Goal: Task Accomplishment & Management: Complete application form

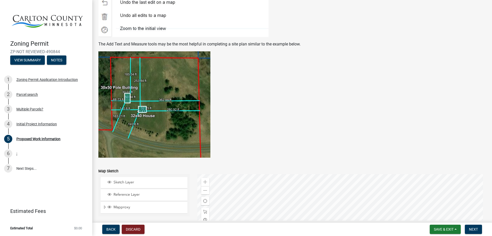
scroll to position [1004, 0]
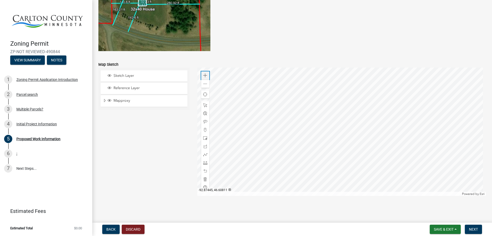
click at [204, 78] on div "Zoom in" at bounding box center [205, 75] width 8 height 8
click at [393, 143] on div at bounding box center [341, 131] width 289 height 128
click at [203, 73] on div "Zoom in" at bounding box center [205, 75] width 8 height 8
click at [409, 156] on div at bounding box center [341, 131] width 289 height 128
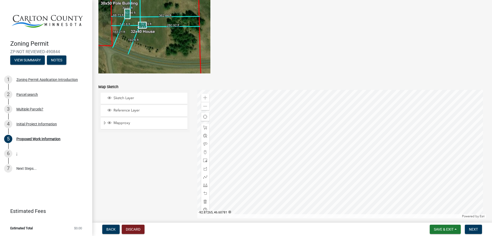
scroll to position [983, 0]
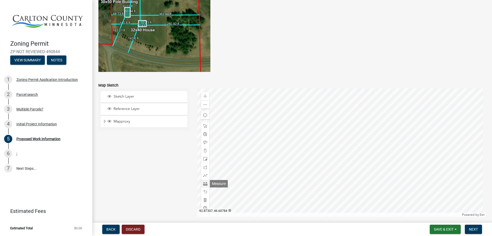
click at [205, 185] on span at bounding box center [205, 183] width 4 height 4
click at [406, 146] on div at bounding box center [341, 152] width 289 height 128
click at [407, 174] on div at bounding box center [341, 152] width 289 height 128
click at [375, 163] on div at bounding box center [341, 152] width 289 height 128
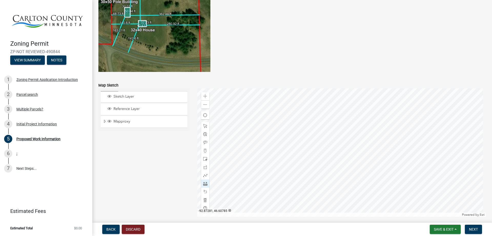
click at [375, 163] on div at bounding box center [341, 152] width 289 height 128
click at [205, 192] on span at bounding box center [205, 191] width 4 height 4
click at [205, 191] on span at bounding box center [205, 191] width 4 height 4
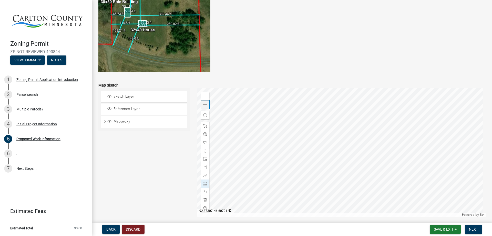
click at [204, 106] on span at bounding box center [205, 105] width 4 height 4
click at [203, 105] on span at bounding box center [205, 105] width 4 height 4
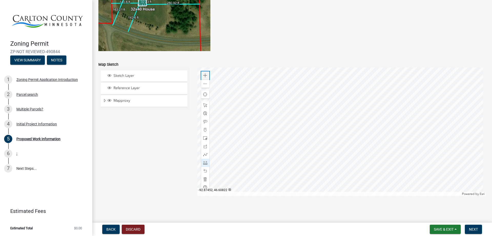
click at [204, 74] on span at bounding box center [205, 75] width 4 height 4
click at [311, 78] on div at bounding box center [341, 131] width 289 height 128
click at [206, 104] on span at bounding box center [205, 105] width 4 height 4
click at [202, 153] on div at bounding box center [205, 154] width 8 height 8
click at [410, 105] on div at bounding box center [341, 131] width 289 height 128
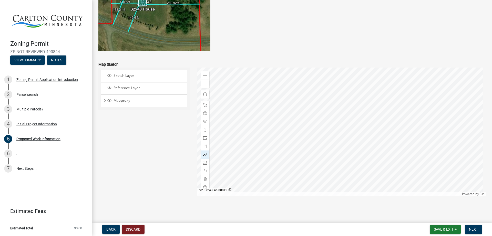
click at [409, 77] on div at bounding box center [341, 131] width 289 height 128
click at [406, 83] on div at bounding box center [341, 131] width 289 height 128
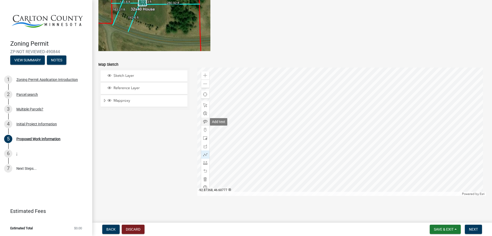
click at [205, 123] on span at bounding box center [205, 121] width 4 height 4
click at [406, 73] on div at bounding box center [341, 131] width 289 height 128
click at [204, 84] on span at bounding box center [205, 84] width 4 height 4
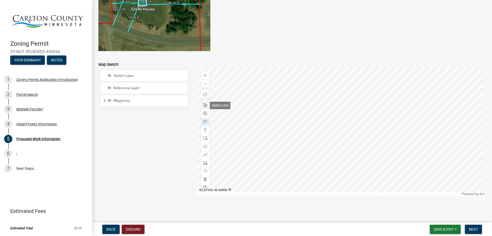
click at [205, 103] on span at bounding box center [205, 105] width 4 height 4
click at [372, 105] on div at bounding box center [341, 131] width 289 height 128
click at [105, 102] on span "Expand" at bounding box center [105, 100] width 4 height 5
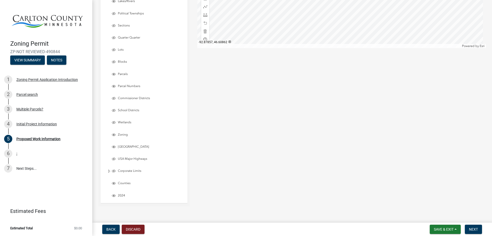
scroll to position [1162, 0]
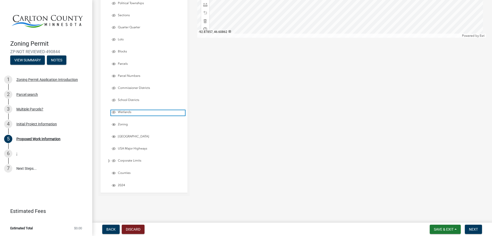
click at [112, 110] on span "Layer List" at bounding box center [114, 112] width 4 height 4
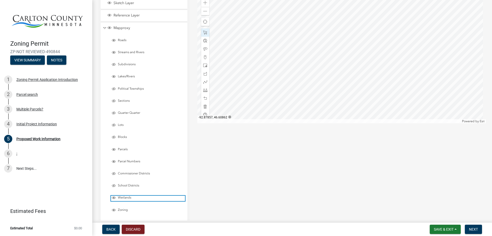
scroll to position [1033, 0]
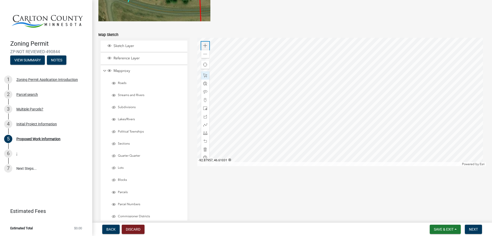
click at [203, 46] on span at bounding box center [205, 46] width 4 height 4
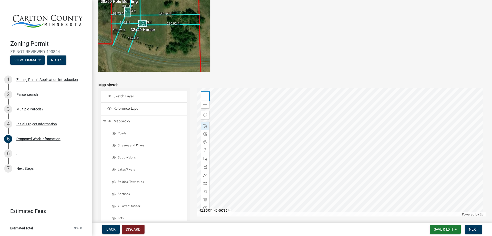
scroll to position [973, 0]
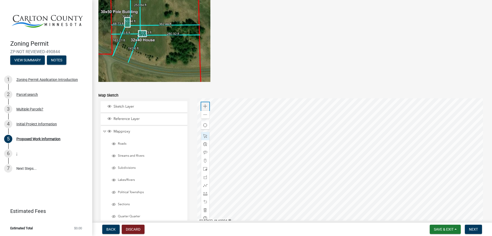
click at [203, 108] on span at bounding box center [205, 106] width 4 height 4
click at [204, 116] on span at bounding box center [205, 115] width 4 height 4
click at [205, 194] on span at bounding box center [205, 193] width 4 height 4
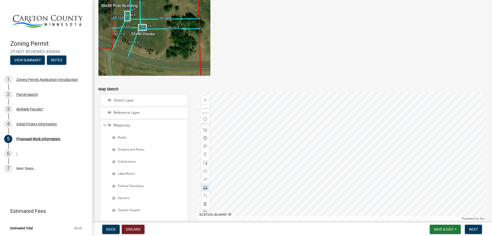
click at [343, 107] on div at bounding box center [341, 156] width 289 height 128
click at [203, 110] on span at bounding box center [205, 108] width 4 height 4
click at [203, 100] on span at bounding box center [205, 100] width 4 height 4
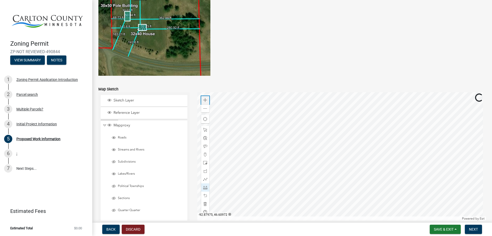
click at [203, 100] on span at bounding box center [205, 100] width 4 height 4
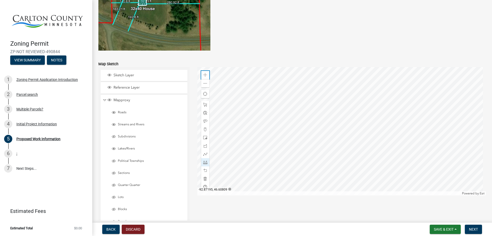
scroll to position [1018, 0]
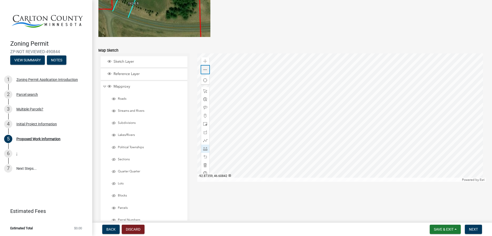
click at [204, 71] on span at bounding box center [205, 70] width 4 height 4
click at [325, 149] on div at bounding box center [341, 117] width 289 height 128
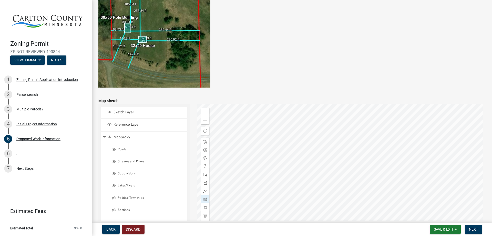
scroll to position [1003, 0]
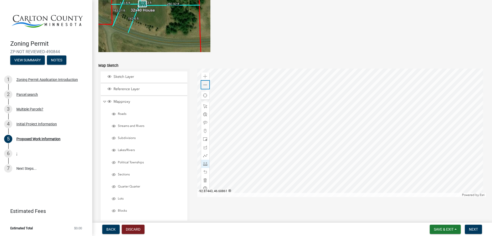
click at [205, 86] on span at bounding box center [205, 85] width 4 height 4
click at [203, 106] on span at bounding box center [205, 106] width 4 height 4
click at [205, 171] on span at bounding box center [205, 172] width 4 height 4
click at [206, 187] on span at bounding box center [205, 188] width 4 height 4
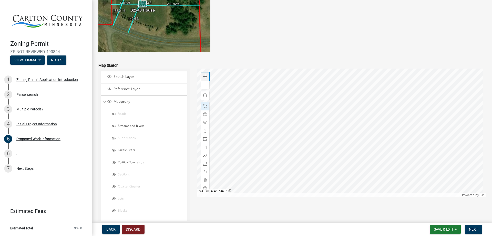
click at [203, 76] on span at bounding box center [205, 76] width 4 height 4
click at [407, 172] on div at bounding box center [341, 132] width 289 height 128
click at [406, 156] on div at bounding box center [341, 132] width 289 height 128
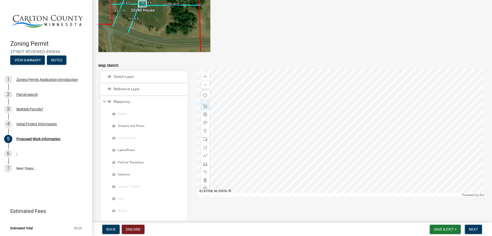
click at [310, 169] on div at bounding box center [341, 132] width 289 height 128
click at [203, 75] on span at bounding box center [205, 76] width 4 height 4
click at [370, 171] on div at bounding box center [341, 132] width 289 height 128
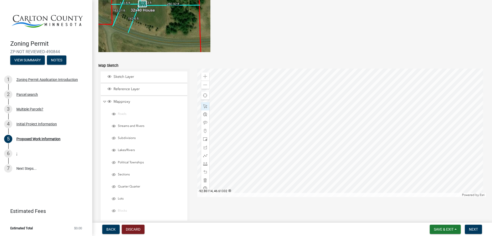
click at [320, 135] on div at bounding box center [341, 132] width 289 height 128
click at [322, 156] on div at bounding box center [341, 132] width 289 height 128
click at [204, 85] on span at bounding box center [205, 85] width 4 height 4
click at [368, 138] on div at bounding box center [341, 132] width 289 height 128
click at [206, 78] on span at bounding box center [205, 76] width 4 height 4
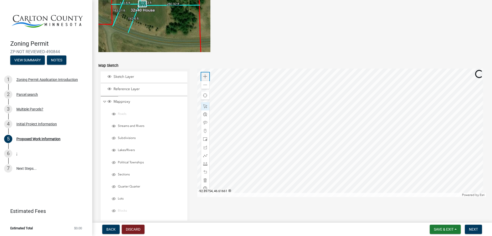
click at [206, 78] on span at bounding box center [205, 76] width 4 height 4
click at [342, 144] on div at bounding box center [341, 132] width 289 height 128
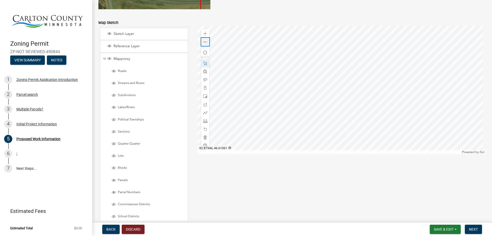
click at [204, 44] on div "Zoom out" at bounding box center [205, 42] width 8 height 8
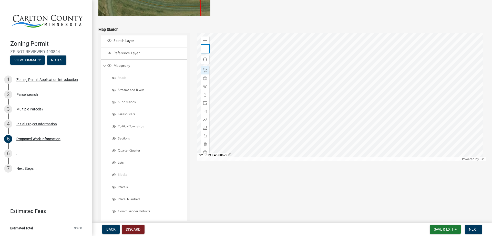
scroll to position [1040, 0]
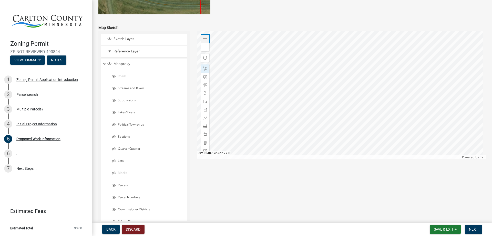
click at [203, 38] on span at bounding box center [205, 39] width 4 height 4
click at [338, 49] on div at bounding box center [341, 95] width 289 height 128
click at [404, 114] on div at bounding box center [341, 95] width 289 height 128
click at [206, 39] on span at bounding box center [205, 39] width 4 height 4
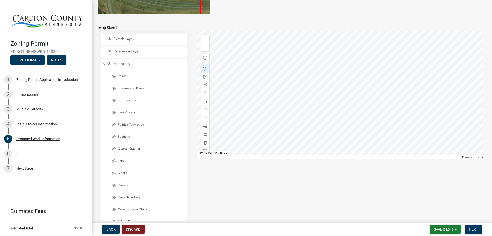
click at [366, 107] on div at bounding box center [341, 95] width 289 height 128
click at [203, 39] on span at bounding box center [205, 39] width 4 height 4
click at [391, 109] on div at bounding box center [341, 95] width 289 height 128
click at [203, 46] on span at bounding box center [205, 47] width 4 height 4
click at [440, 226] on button "Save & Exit" at bounding box center [445, 228] width 31 height 9
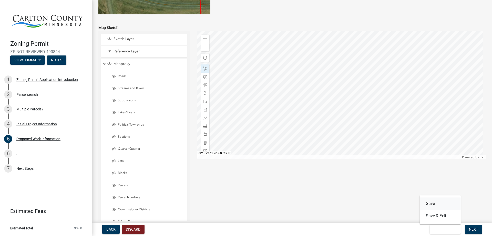
click at [432, 203] on button "Save" at bounding box center [440, 203] width 41 height 12
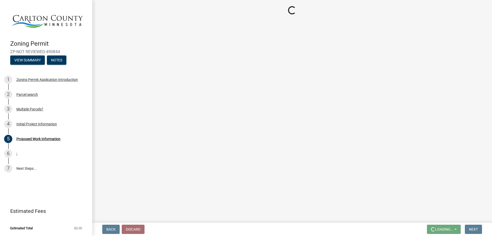
scroll to position [0, 0]
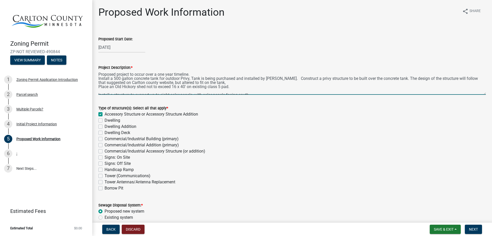
click at [404, 78] on textarea "Proposed project to occur over a one year timeline. Install a 500 gallon concre…" at bounding box center [292, 82] width 388 height 24
click at [401, 78] on textarea "Proposed project to occur over a one year timeline. Install a 500 gallon concre…" at bounding box center [292, 82] width 388 height 24
drag, startPoint x: 401, startPoint y: 79, endPoint x: 429, endPoint y: 79, distance: 27.9
click at [429, 79] on textarea "Proposed project to occur over a one year timeline. Install a 500 gallon concre…" at bounding box center [292, 82] width 388 height 24
click at [400, 79] on textarea "Proposed project to occur over a one year timeline. Install a 500 gallon concre…" at bounding box center [292, 82] width 388 height 24
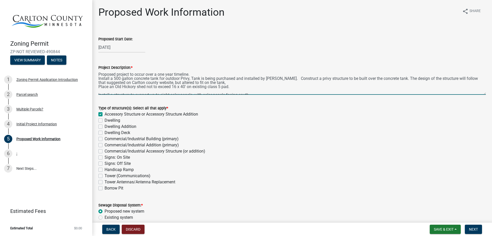
click at [401, 79] on textarea "Proposed project to occur over a one year timeline. Install a 500 gallon concre…" at bounding box center [292, 82] width 388 height 24
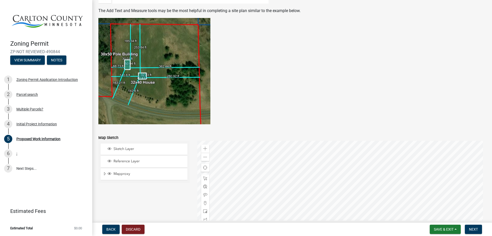
scroll to position [1004, 0]
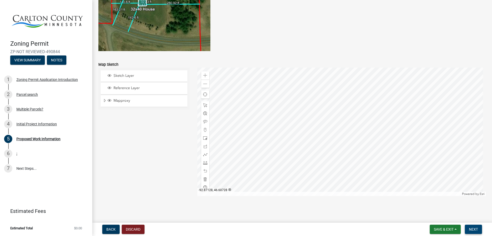
click at [472, 227] on span "Next" at bounding box center [473, 229] width 9 height 4
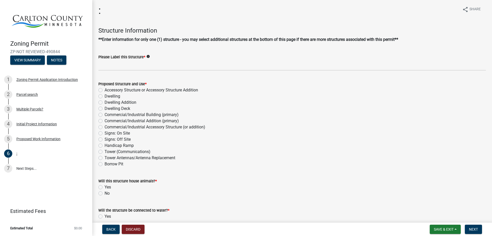
scroll to position [0, 0]
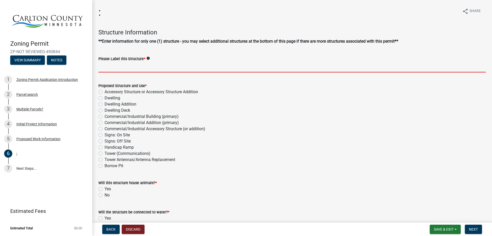
click at [137, 69] on input "Please Label this Structure *" at bounding box center [292, 67] width 388 height 11
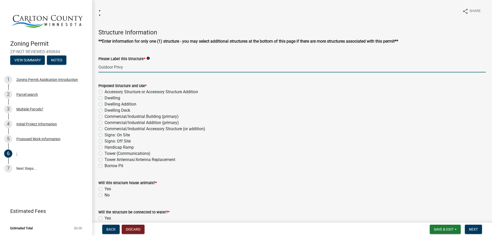
type input "Outdoor Privy"
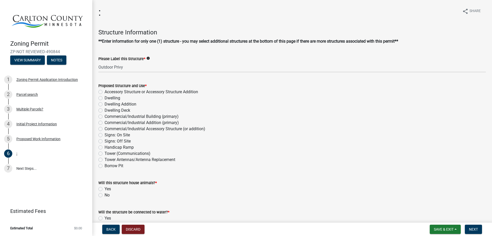
click at [105, 92] on label "Accessory Structure or Accessory Structure Addition" at bounding box center [152, 92] width 94 height 6
click at [105, 92] on input "Accessory Structure or Accessory Structure Addition" at bounding box center [106, 90] width 3 height 3
radio input "true"
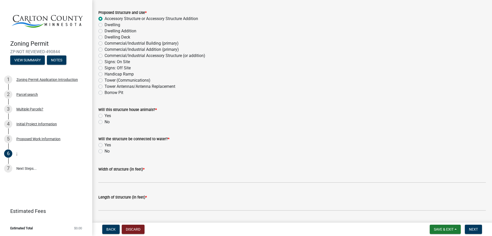
scroll to position [85, 0]
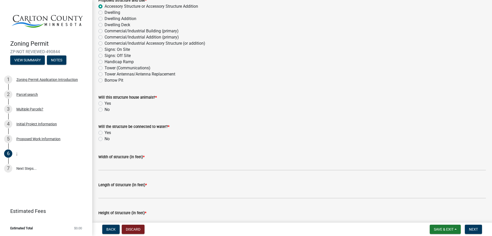
click at [105, 110] on label "No" at bounding box center [107, 109] width 5 height 6
click at [105, 110] on input "No" at bounding box center [106, 107] width 3 height 3
radio input "true"
click at [105, 137] on label "No" at bounding box center [107, 139] width 5 height 6
click at [105, 137] on input "No" at bounding box center [106, 137] width 3 height 3
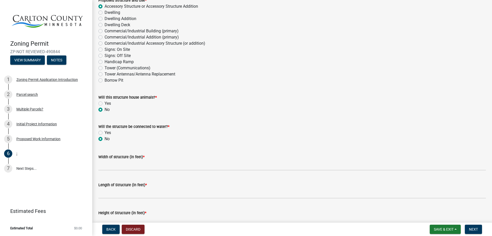
radio input "true"
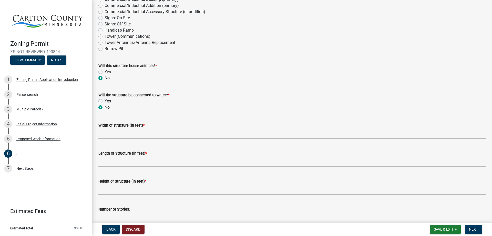
scroll to position [128, 0]
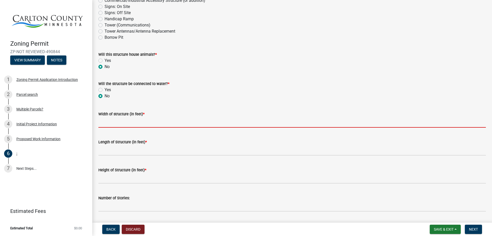
click at [114, 123] on input "Width of structure (in feet) *" at bounding box center [292, 122] width 388 height 11
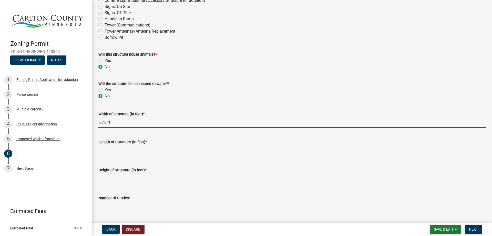
type input "6.75 ft"
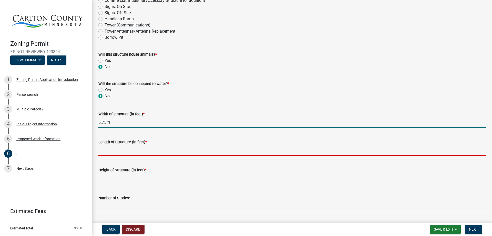
click at [125, 153] on input "Length of Structure (in feet) *" at bounding box center [292, 150] width 388 height 11
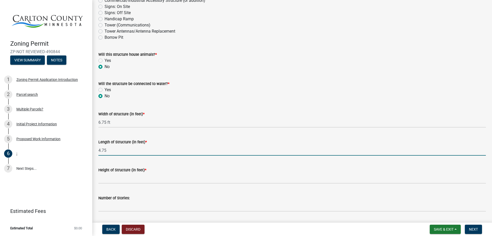
type input "4.75"
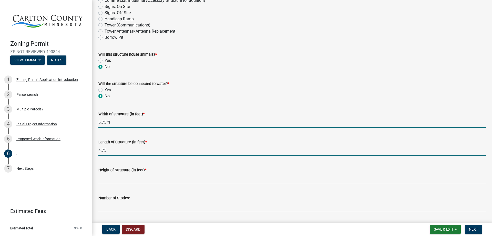
drag, startPoint x: 111, startPoint y: 122, endPoint x: 118, endPoint y: 132, distance: 12.4
click at [111, 122] on input "6.75 ft" at bounding box center [292, 122] width 388 height 11
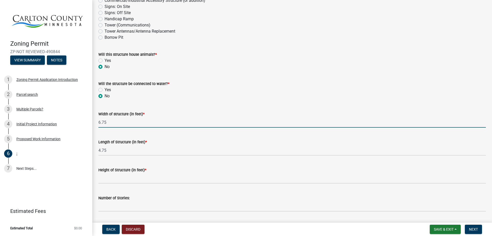
type input "6.75"
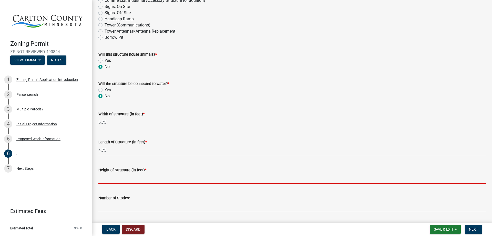
click at [110, 179] on input "Height of Structure (in feet) *" at bounding box center [292, 178] width 388 height 11
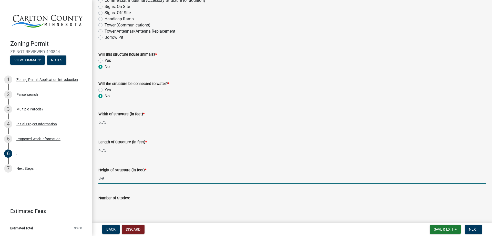
type input "8-9"
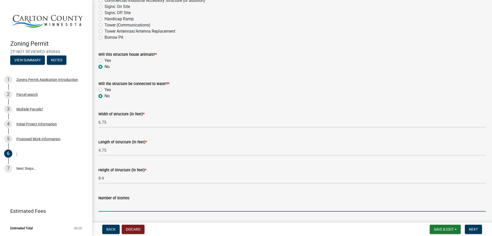
click at [124, 207] on input "Number of Stories:" at bounding box center [292, 206] width 388 height 11
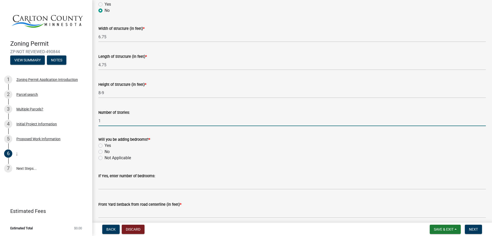
scroll to position [256, 0]
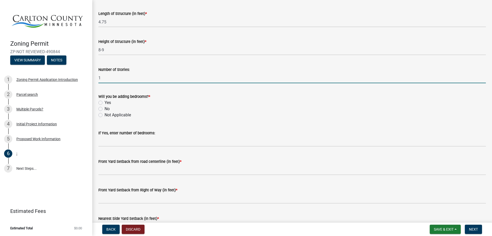
type input "1"
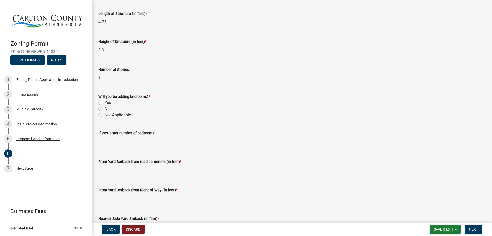
click at [105, 114] on label "Not Applicable" at bounding box center [118, 115] width 26 height 6
click at [105, 114] on input "Not Applicable" at bounding box center [106, 113] width 3 height 3
radio input "true"
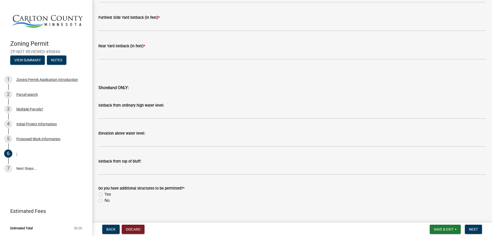
scroll to position [493, 0]
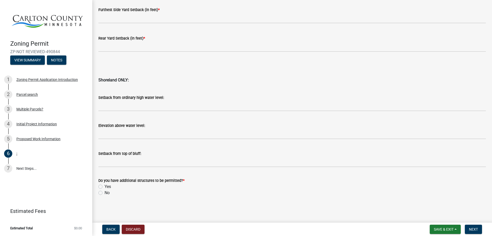
click at [105, 187] on label "Yes" at bounding box center [108, 186] width 6 height 6
click at [105, 187] on input "Yes" at bounding box center [106, 184] width 3 height 3
radio input "true"
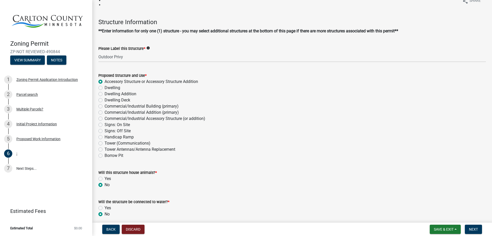
scroll to position [0, 0]
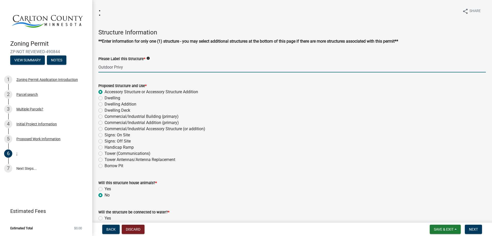
click at [126, 68] on input "Outdoor Privy" at bounding box center [292, 67] width 388 height 11
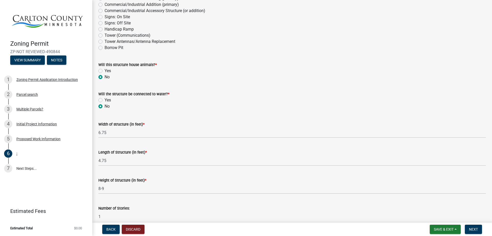
scroll to position [128, 0]
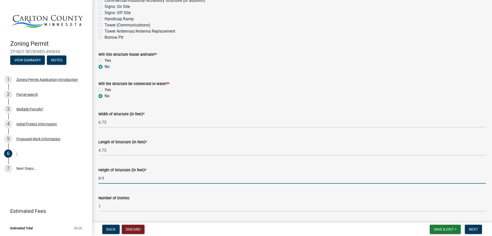
click at [108, 176] on input "8-9" at bounding box center [292, 178] width 388 height 11
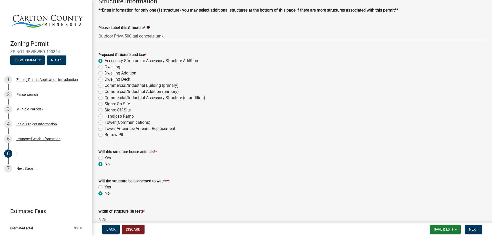
scroll to position [0, 0]
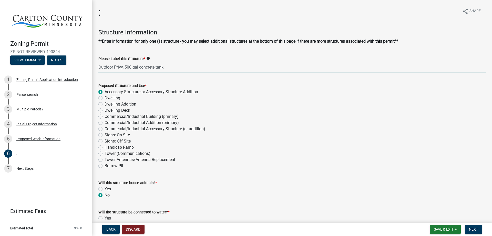
click at [169, 67] on input "Outdoor Privy, 500 gal concrete tank" at bounding box center [292, 67] width 388 height 11
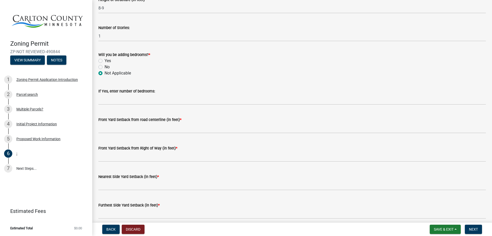
scroll to position [342, 0]
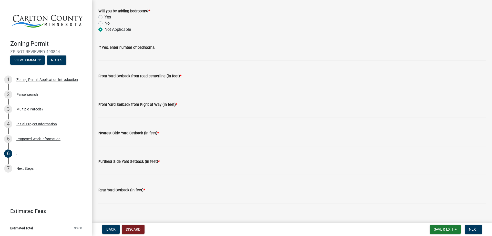
type input "Outdoor Privy, 500 gal concrete tank partially buried, with enclosure built ont…"
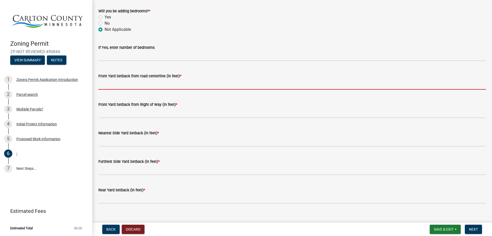
click at [113, 87] on input "text" at bounding box center [292, 84] width 388 height 11
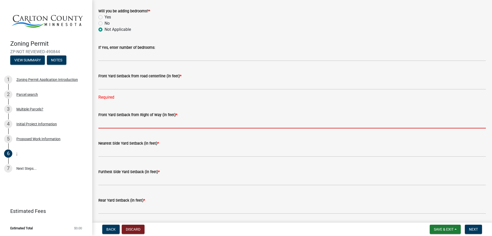
click at [120, 114] on form "Front Yard Setback from Right of Way (in feet) *" at bounding box center [292, 120] width 388 height 17
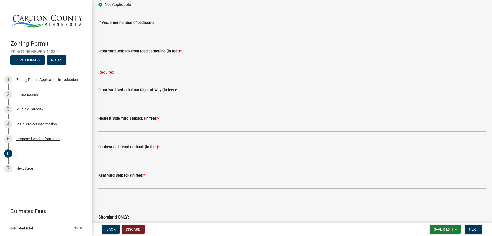
scroll to position [332, 0]
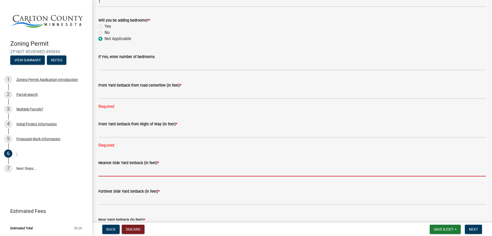
click at [105, 163] on form "Nearest Side Yard Setback (in feet) *" at bounding box center [292, 167] width 388 height 17
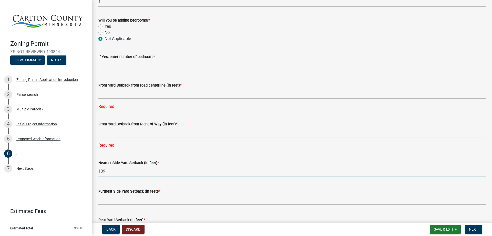
scroll to position [375, 0]
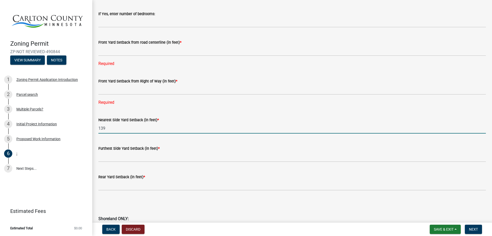
type input "139"
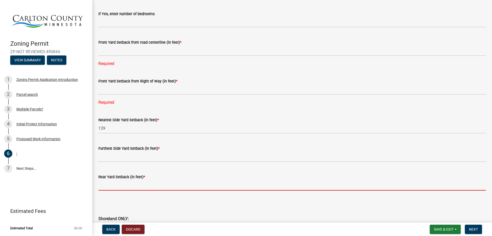
click at [131, 184] on input "text" at bounding box center [292, 185] width 388 height 11
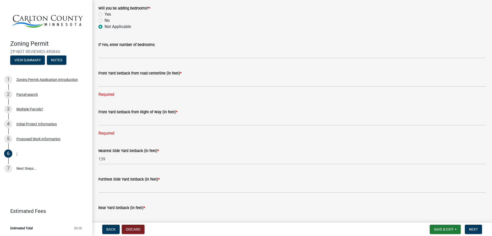
scroll to position [332, 0]
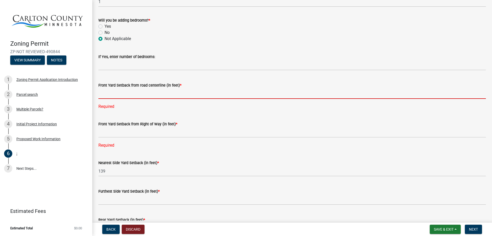
click at [118, 93] on input "text" at bounding box center [292, 93] width 388 height 11
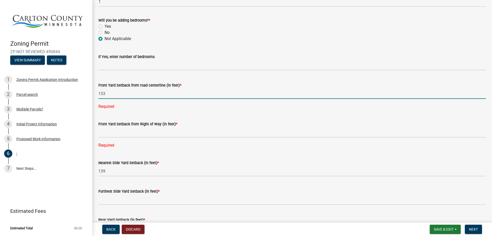
type input "153"
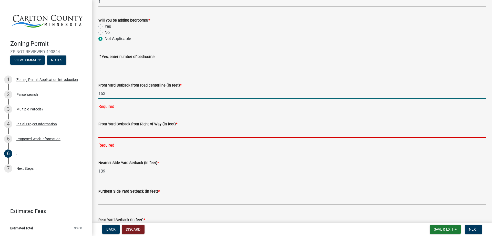
click at [126, 131] on div "Front Yard Setback from Right of Way (in feet) * Required" at bounding box center [292, 131] width 388 height 35
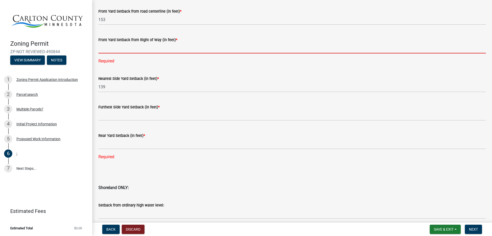
scroll to position [418, 0]
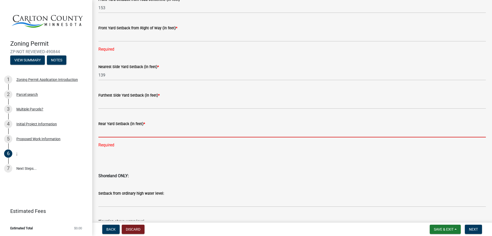
click at [106, 133] on input "text" at bounding box center [292, 132] width 388 height 11
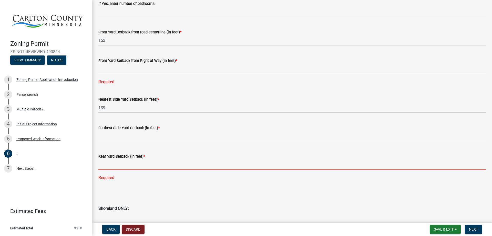
scroll to position [343, 0]
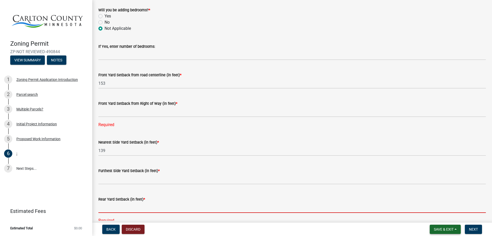
click at [445, 229] on span "Save & Exit" at bounding box center [444, 229] width 20 height 4
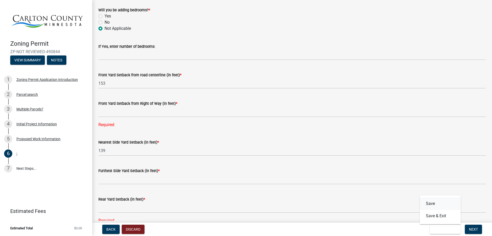
click at [431, 202] on button "Save" at bounding box center [440, 203] width 41 height 12
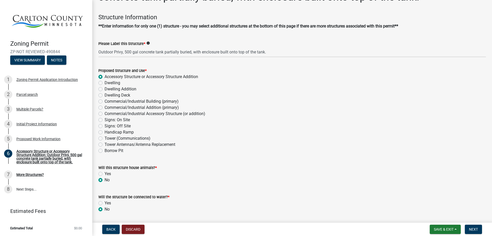
scroll to position [0, 0]
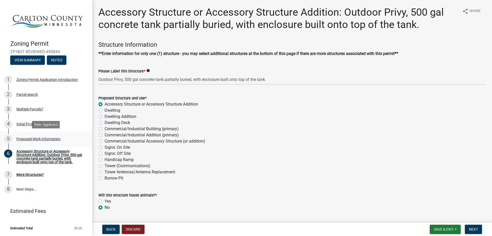
click at [29, 139] on div "Proposed Work Information" at bounding box center [38, 139] width 44 height 4
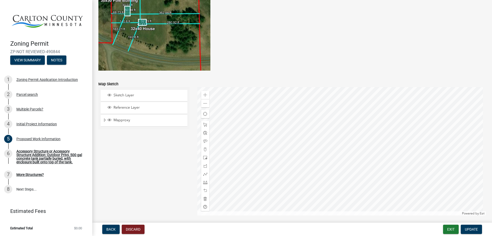
scroll to position [1004, 0]
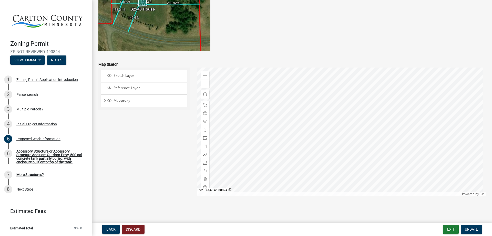
click at [301, 89] on div at bounding box center [341, 131] width 289 height 128
click at [202, 85] on div "Zoom out" at bounding box center [205, 83] width 8 height 8
click at [204, 75] on span at bounding box center [205, 75] width 4 height 4
click at [204, 76] on span at bounding box center [205, 75] width 4 height 4
click at [429, 145] on div at bounding box center [341, 131] width 289 height 128
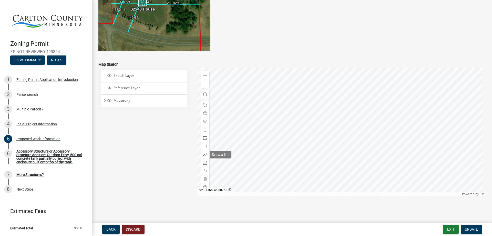
click at [205, 155] on span at bounding box center [205, 154] width 4 height 4
click at [311, 89] on div at bounding box center [341, 131] width 289 height 128
click at [311, 177] on div at bounding box center [341, 131] width 289 height 128
click at [306, 170] on div at bounding box center [341, 131] width 289 height 128
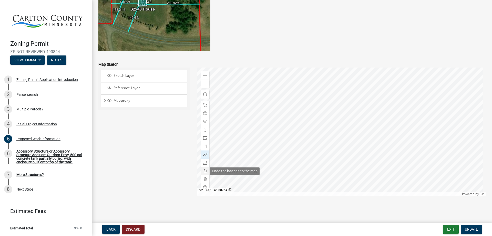
click at [203, 169] on span at bounding box center [205, 171] width 4 height 4
click at [205, 164] on span at bounding box center [205, 162] width 4 height 4
click at [311, 89] on div at bounding box center [341, 131] width 289 height 128
click at [204, 105] on span at bounding box center [205, 105] width 4 height 4
click at [201, 84] on div "Zoom out" at bounding box center [205, 83] width 8 height 8
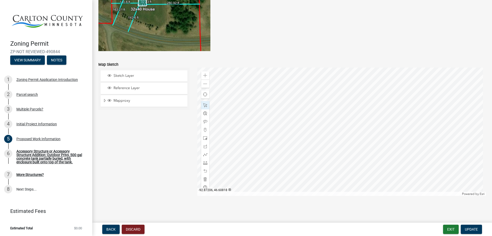
click at [384, 105] on div at bounding box center [341, 131] width 289 height 128
click at [204, 84] on span at bounding box center [205, 84] width 4 height 4
click at [379, 110] on div at bounding box center [341, 131] width 289 height 128
click at [351, 110] on div at bounding box center [341, 131] width 289 height 128
click at [204, 75] on span at bounding box center [205, 75] width 4 height 4
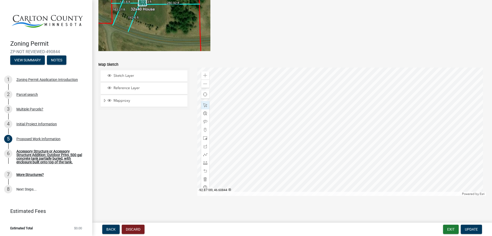
click at [367, 115] on div at bounding box center [341, 131] width 289 height 128
click at [373, 169] on div at bounding box center [341, 131] width 289 height 128
click at [203, 85] on span at bounding box center [205, 84] width 4 height 4
click at [205, 84] on span at bounding box center [205, 84] width 4 height 4
click at [204, 164] on span at bounding box center [205, 162] width 4 height 4
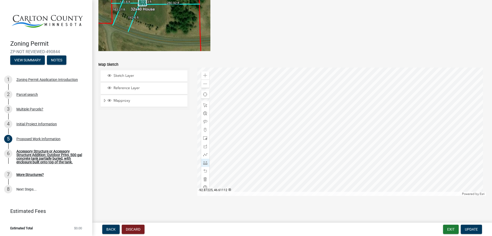
click at [338, 74] on div at bounding box center [341, 131] width 289 height 128
click at [205, 83] on span at bounding box center [205, 84] width 4 height 4
click at [204, 77] on span at bounding box center [205, 75] width 4 height 4
click at [206, 84] on span at bounding box center [205, 84] width 4 height 4
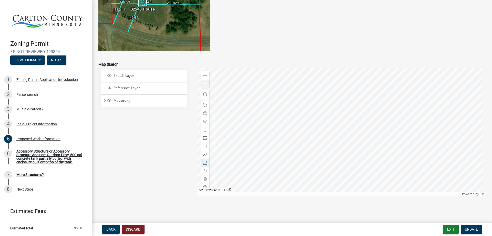
click at [337, 72] on div at bounding box center [341, 131] width 289 height 128
click at [204, 75] on span at bounding box center [205, 75] width 4 height 4
click at [346, 108] on div at bounding box center [341, 131] width 289 height 128
click at [324, 150] on div at bounding box center [341, 131] width 289 height 128
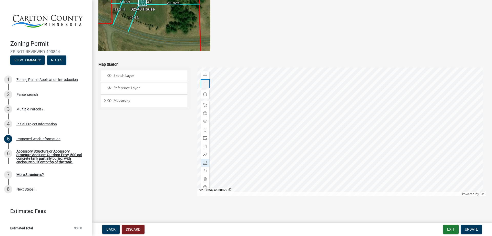
click at [205, 84] on span at bounding box center [205, 84] width 4 height 4
click at [203, 76] on span at bounding box center [205, 75] width 4 height 4
click at [204, 76] on span at bounding box center [205, 75] width 4 height 4
click at [204, 108] on div at bounding box center [205, 105] width 8 height 8
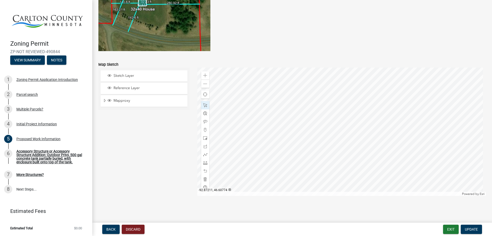
click at [353, 142] on div at bounding box center [341, 131] width 289 height 128
click at [204, 161] on span at bounding box center [205, 162] width 4 height 4
click at [314, 185] on div at bounding box center [341, 131] width 289 height 128
click at [312, 184] on div at bounding box center [341, 131] width 289 height 128
click at [311, 186] on div at bounding box center [341, 131] width 289 height 128
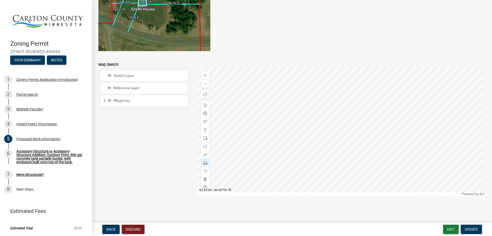
click at [310, 100] on div at bounding box center [341, 131] width 289 height 128
click at [203, 171] on span at bounding box center [205, 171] width 4 height 4
click at [204, 171] on span at bounding box center [205, 171] width 4 height 4
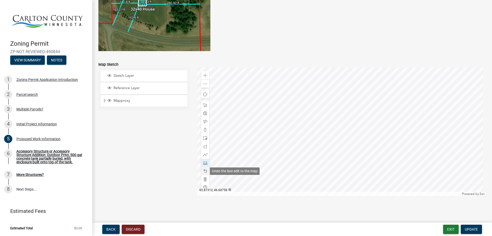
click at [204, 171] on span at bounding box center [205, 171] width 4 height 4
click at [32, 160] on div "Accessory Structure or Accessory Structure Addition: Outdoor Privy, 500 gal con…" at bounding box center [50, 156] width 68 height 14
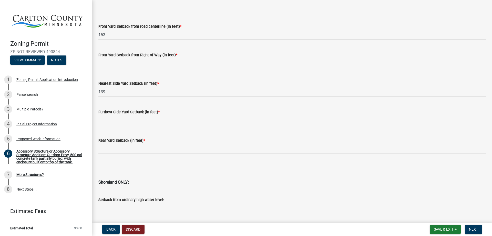
scroll to position [427, 0]
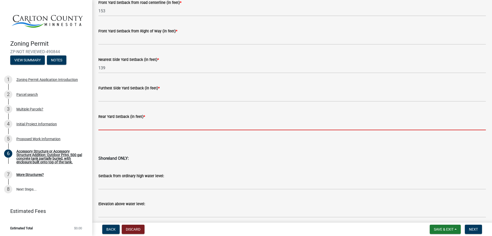
click at [106, 126] on input "text" at bounding box center [292, 124] width 388 height 11
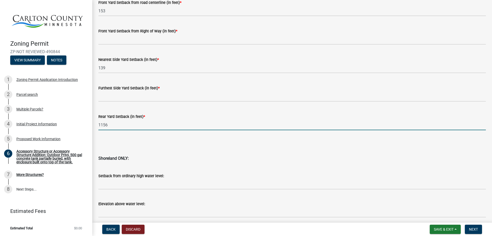
type input "1156"
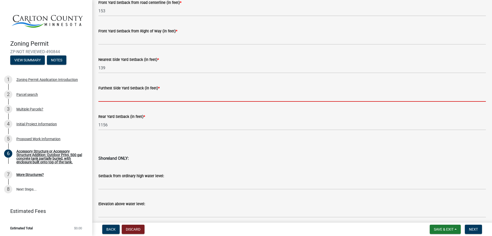
click at [118, 97] on input "text" at bounding box center [292, 96] width 388 height 11
click at [445, 228] on span "Save & Exit" at bounding box center [444, 229] width 20 height 4
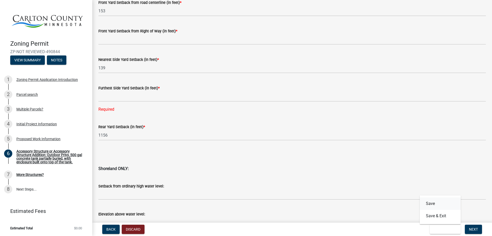
click at [437, 205] on button "Save" at bounding box center [440, 203] width 41 height 12
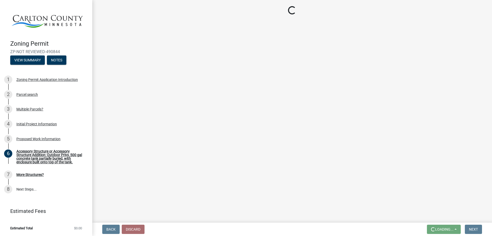
scroll to position [0, 0]
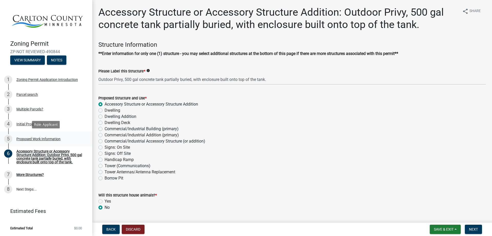
click at [24, 139] on div "Proposed Work Information" at bounding box center [38, 139] width 44 height 4
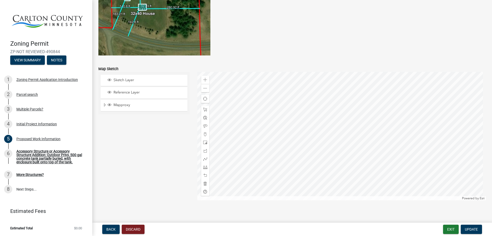
scroll to position [1004, 0]
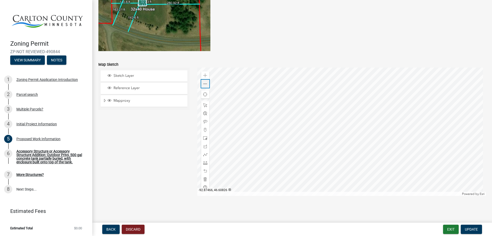
click at [204, 83] on span at bounding box center [205, 84] width 4 height 4
click at [203, 74] on span at bounding box center [205, 75] width 4 height 4
click at [255, 144] on div at bounding box center [341, 131] width 289 height 128
click at [206, 162] on span at bounding box center [205, 162] width 4 height 4
click at [346, 117] on div at bounding box center [341, 131] width 289 height 128
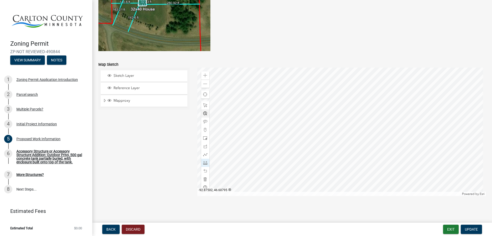
click at [198, 117] on div at bounding box center [341, 131] width 289 height 128
click at [36, 159] on div "Accessory Structure or Accessory Structure Addition: Outdoor Privy, 500 gal con…" at bounding box center [50, 156] width 68 height 14
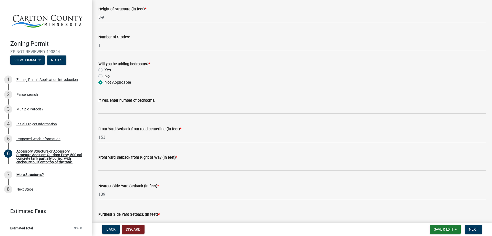
scroll to position [385, 0]
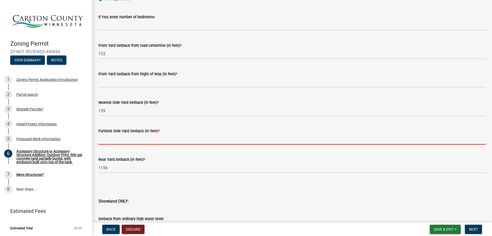
click at [110, 140] on input "text" at bounding box center [292, 139] width 388 height 11
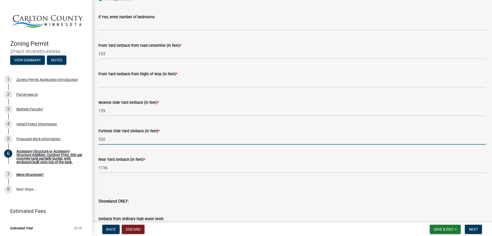
type input "520"
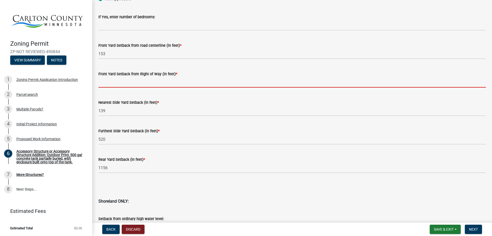
click at [135, 85] on input "text" at bounding box center [292, 82] width 388 height 11
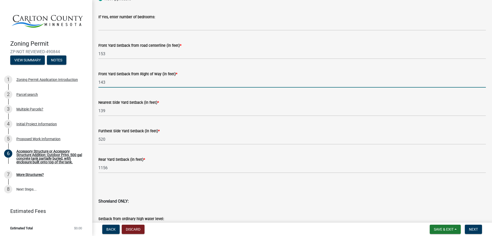
type input "143"
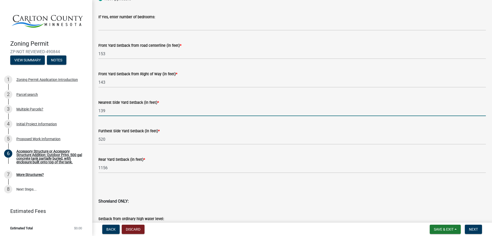
click at [140, 111] on input "139" at bounding box center [292, 110] width 388 height 11
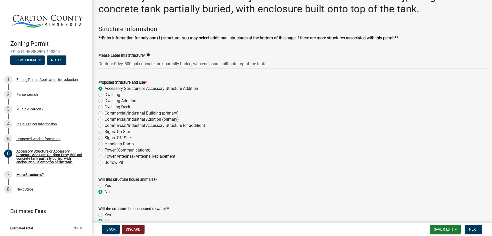
scroll to position [0, 0]
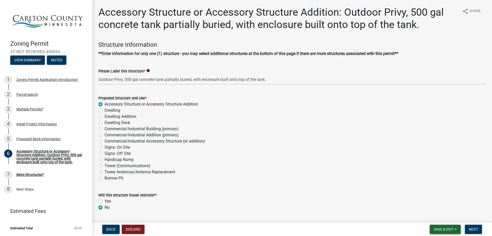
click at [440, 229] on span "Save & Exit" at bounding box center [444, 229] width 20 height 4
click at [433, 203] on button "Save" at bounding box center [440, 203] width 41 height 12
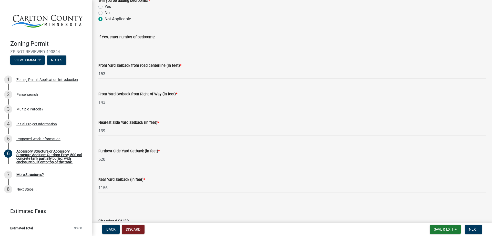
scroll to position [506, 0]
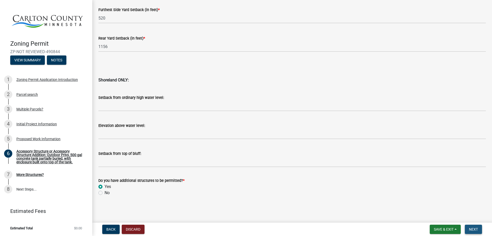
click at [476, 228] on span "Next" at bounding box center [473, 229] width 9 height 4
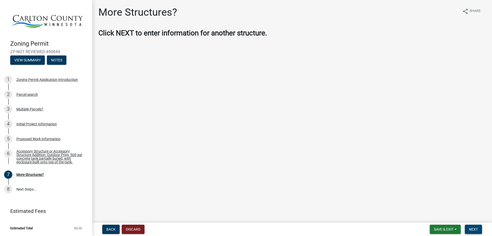
click at [471, 229] on span "Next" at bounding box center [473, 229] width 9 height 4
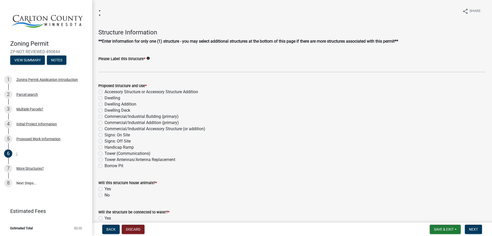
click at [105, 91] on label "Accessory Structure or Accessory Structure Addition" at bounding box center [152, 92] width 94 height 6
click at [105, 91] on input "Accessory Structure or Accessory Structure Addition" at bounding box center [106, 90] width 3 height 3
radio input "true"
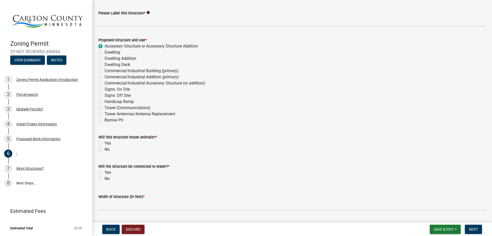
scroll to position [85, 0]
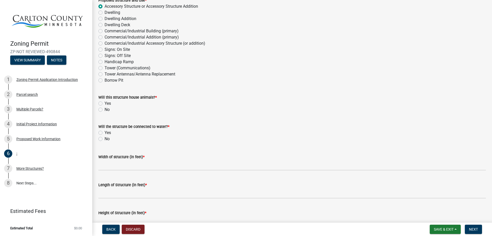
click at [105, 110] on label "No" at bounding box center [107, 109] width 5 height 6
click at [105, 110] on input "No" at bounding box center [106, 107] width 3 height 3
radio input "true"
click at [105, 138] on label "No" at bounding box center [107, 139] width 5 height 6
click at [105, 138] on input "No" at bounding box center [106, 137] width 3 height 3
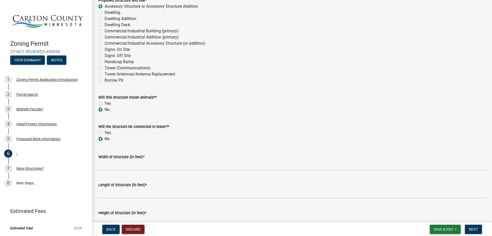
radio input "true"
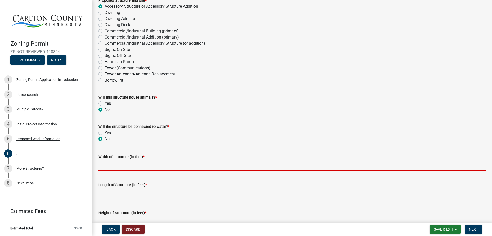
click at [125, 167] on input "Width of structure (in feet) *" at bounding box center [292, 165] width 388 height 11
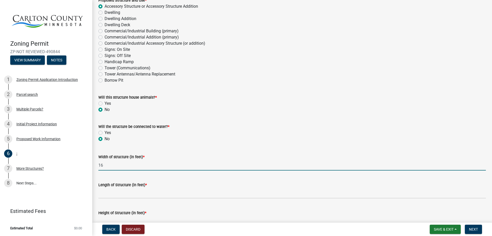
type input "16"
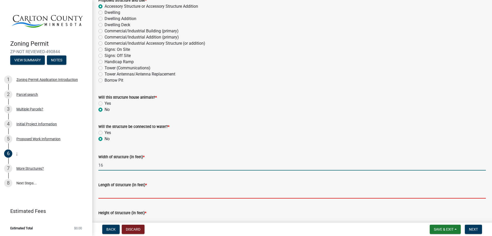
click at [133, 196] on input "Length of Structure (in feet) *" at bounding box center [292, 193] width 388 height 11
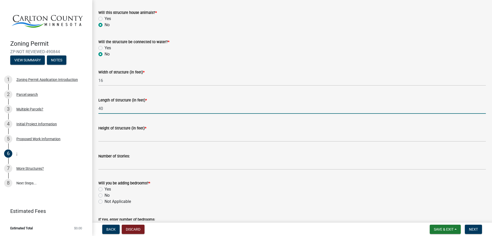
scroll to position [171, 0]
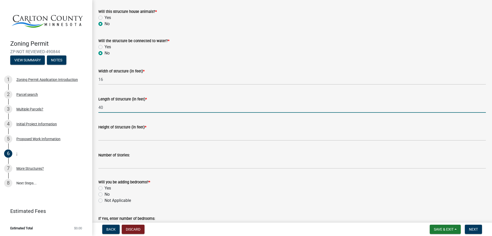
type input "40"
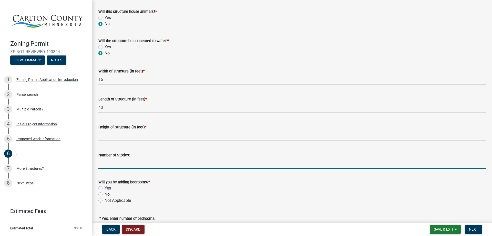
click at [107, 164] on input "Number of Stories:" at bounding box center [292, 163] width 388 height 11
type input "1"
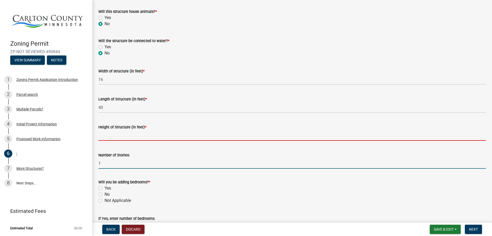
click at [106, 135] on input "Height of Structure (in feet) *" at bounding box center [292, 135] width 388 height 11
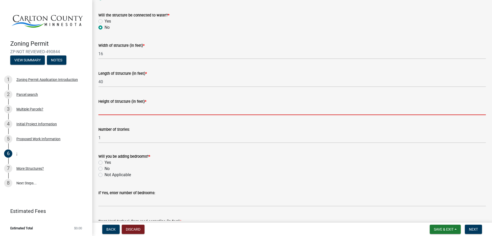
scroll to position [214, 0]
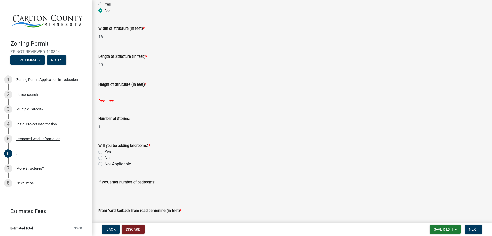
click at [99, 157] on div "Will you be adding bedrooms? * Yes No Not Applicable" at bounding box center [292, 154] width 388 height 25
click at [105, 164] on label "Not Applicable" at bounding box center [118, 164] width 26 height 6
click at [105, 164] on input "Not Applicable" at bounding box center [106, 162] width 3 height 3
radio input "true"
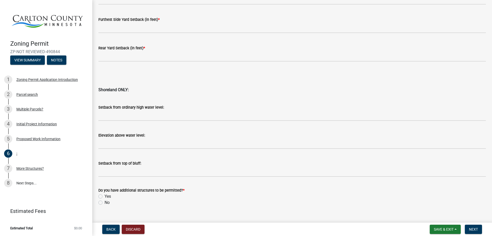
scroll to position [499, 0]
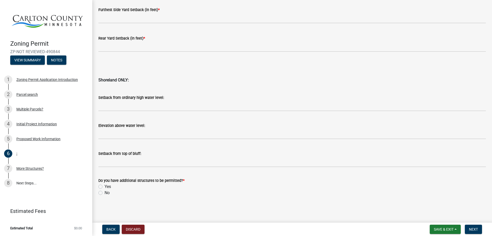
click at [105, 185] on label "Yes" at bounding box center [108, 186] width 6 height 6
click at [105, 185] on input "Yes" at bounding box center [106, 184] width 3 height 3
radio input "true"
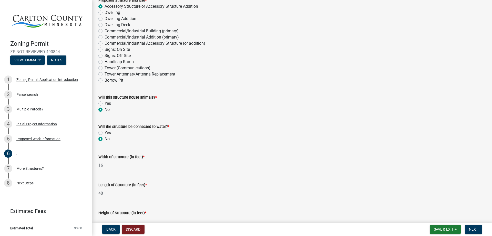
scroll to position [171, 0]
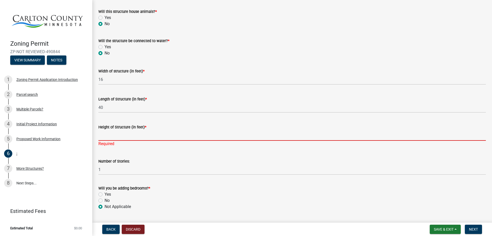
click at [108, 133] on input "Height of Structure (in feet) *" at bounding box center [292, 135] width 388 height 11
drag, startPoint x: 181, startPoint y: 114, endPoint x: 232, endPoint y: 62, distance: 72.9
click at [232, 62] on div "Width of structure (in feet) * 16" at bounding box center [292, 73] width 388 height 24
click at [108, 133] on input "Height of Structure (in feet) *" at bounding box center [292, 135] width 388 height 11
click at [127, 134] on input "Height of Structure (in feet) *" at bounding box center [292, 135] width 388 height 11
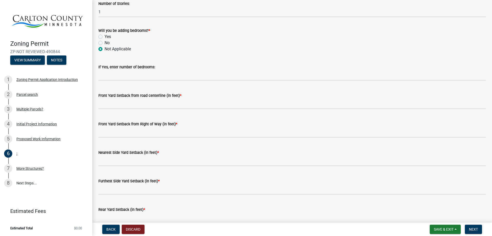
scroll to position [371, 0]
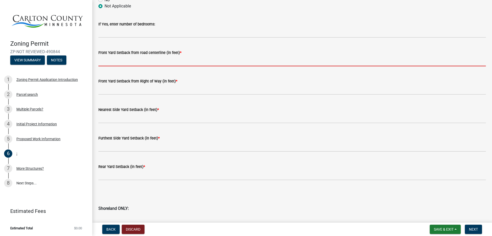
click at [126, 65] on input "text" at bounding box center [292, 61] width 388 height 11
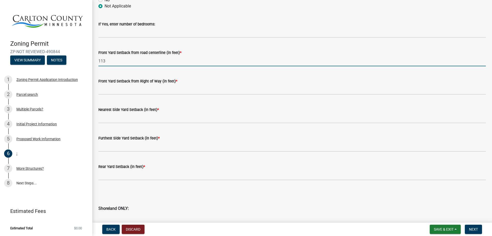
type input "113"
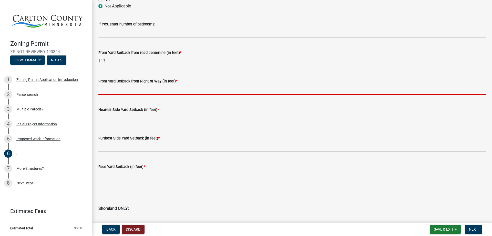
click at [123, 90] on input "text" at bounding box center [292, 89] width 388 height 11
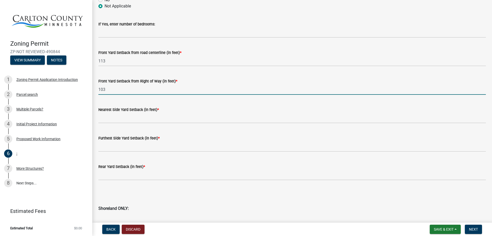
type input "103"
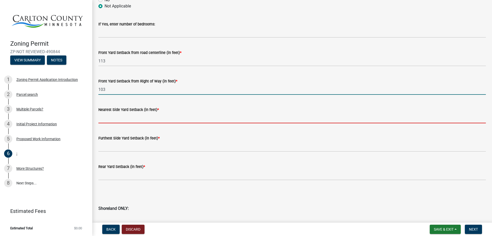
click at [113, 118] on input "text" at bounding box center [292, 118] width 388 height 11
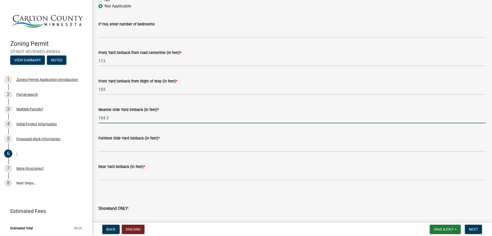
type input "104.3"
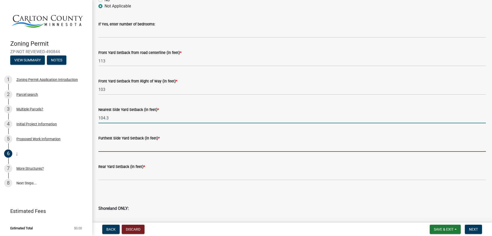
click at [124, 148] on input "text" at bounding box center [292, 146] width 388 height 11
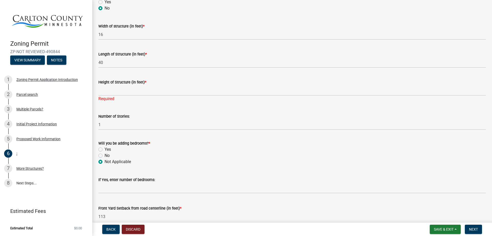
scroll to position [200, 0]
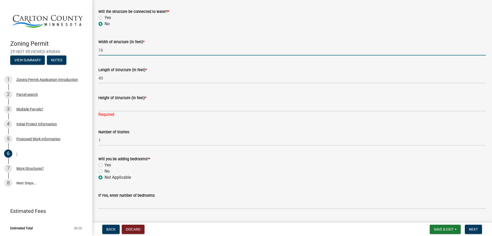
click at [104, 51] on input "16" at bounding box center [292, 50] width 388 height 11
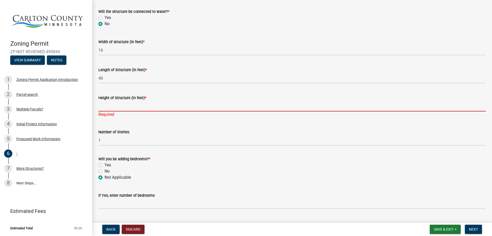
click at [109, 102] on input "Height of Structure (in feet) *" at bounding box center [292, 106] width 388 height 11
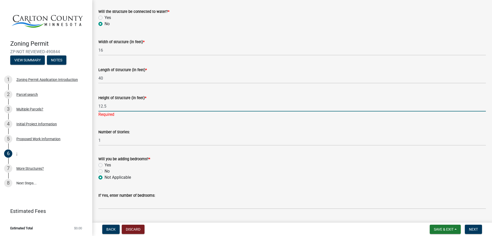
type input "12.5"
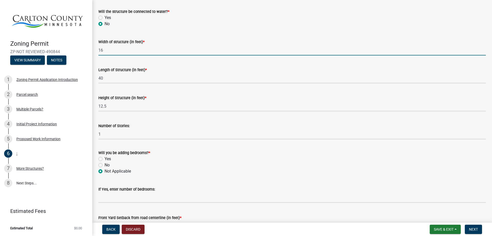
drag, startPoint x: 104, startPoint y: 48, endPoint x: 98, endPoint y: 50, distance: 5.8
click at [98, 50] on input "16" at bounding box center [292, 50] width 388 height 11
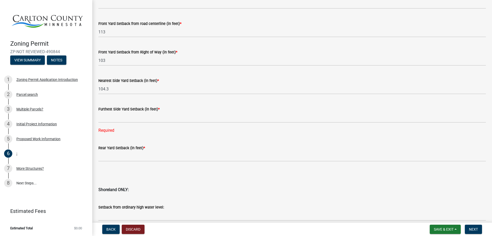
scroll to position [385, 0]
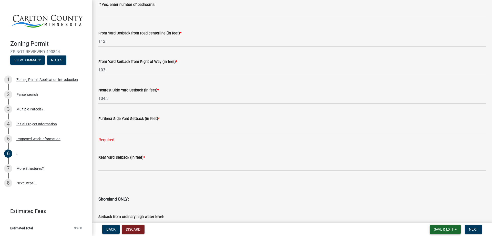
type input "15.2"
click at [446, 229] on span "Save & Exit" at bounding box center [444, 229] width 20 height 4
click at [438, 203] on button "Save" at bounding box center [440, 203] width 41 height 12
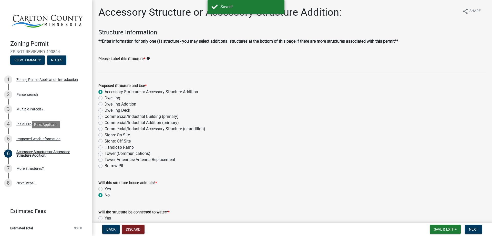
click at [28, 138] on div "Proposed Work Information" at bounding box center [38, 139] width 44 height 4
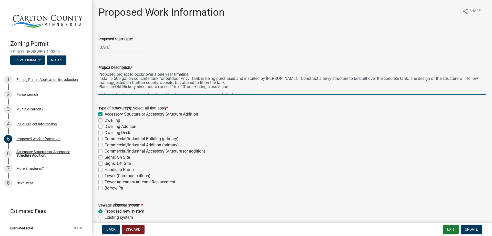
click at [173, 87] on textarea "Proposed project to occur over a one year timeline. Install a 500 gallon concre…" at bounding box center [292, 82] width 388 height 24
click at [186, 86] on textarea "Proposed project to occur over a one year timeline. Install a 500 gallon concre…" at bounding box center [292, 82] width 388 height 24
click at [217, 87] on textarea "Proposed project to occur over a one year timeline. Install a 500 gallon concre…" at bounding box center [292, 82] width 388 height 24
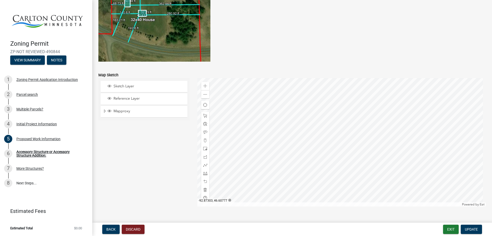
scroll to position [1004, 0]
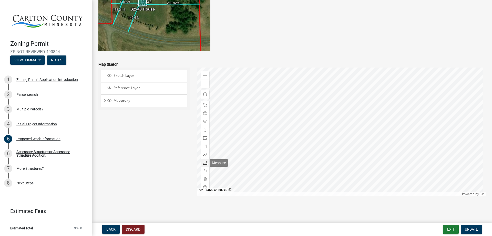
type textarea "Proposed project to occur over a one year timeline. Install a 500 gallon concre…"
click at [204, 162] on span at bounding box center [205, 162] width 4 height 4
click at [328, 128] on div at bounding box center [341, 131] width 289 height 128
click at [203, 85] on span at bounding box center [205, 84] width 4 height 4
click at [261, 128] on div at bounding box center [341, 131] width 289 height 128
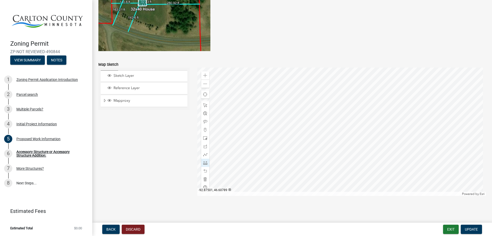
click at [261, 128] on div at bounding box center [341, 131] width 289 height 128
click at [26, 182] on link "8 Next Steps..." at bounding box center [46, 183] width 92 height 15
click at [25, 170] on div "More Structures?" at bounding box center [29, 168] width 27 height 4
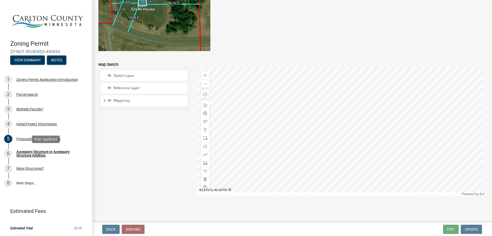
click at [32, 155] on div "Accessory Structure or Accessory Structure Addition:" at bounding box center [50, 153] width 68 height 7
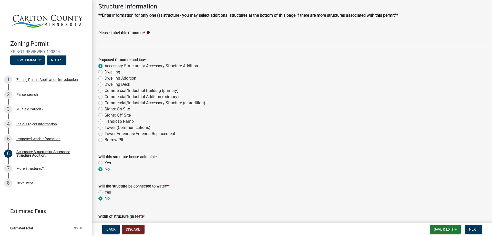
scroll to position [85, 0]
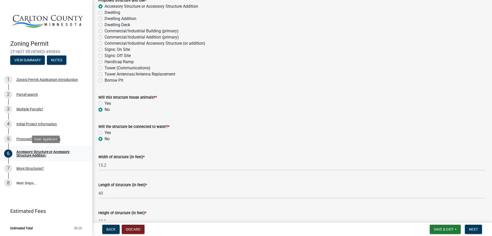
click at [28, 156] on div "Accessory Structure or Accessory Structure Addition:" at bounding box center [50, 153] width 68 height 7
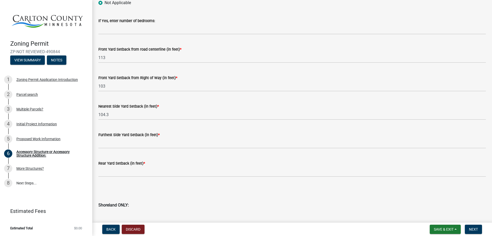
scroll to position [385, 0]
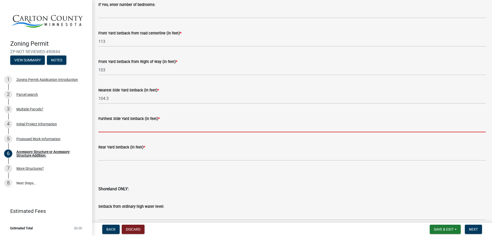
click at [110, 129] on input "text" at bounding box center [292, 127] width 388 height 11
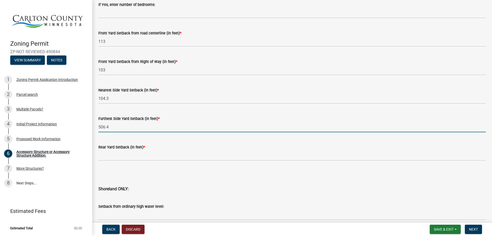
type input "506.4"
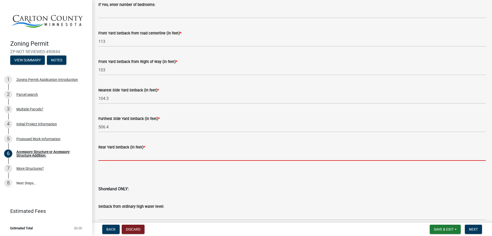
click at [111, 155] on input "text" at bounding box center [292, 155] width 388 height 11
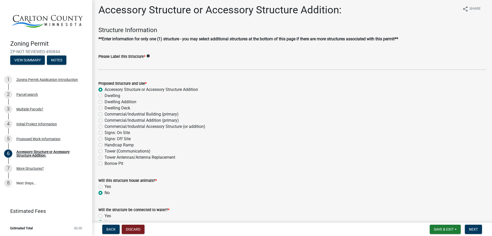
scroll to position [0, 0]
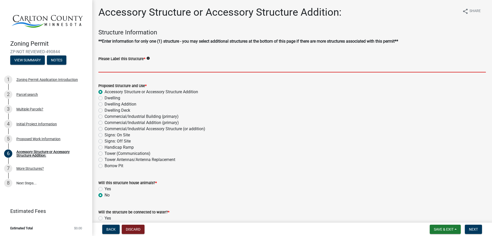
click at [179, 69] on input "Please Label this Structure *" at bounding box center [292, 67] width 388 height 11
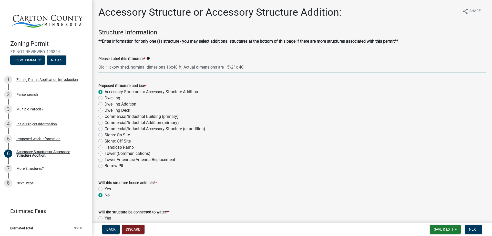
click at [156, 68] on input "Old Hickory shed, nominal dimesions 16x40 ft. Actual dimensions are 15'-2" x 40'" at bounding box center [292, 67] width 388 height 11
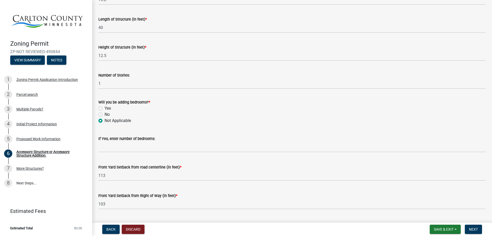
scroll to position [256, 0]
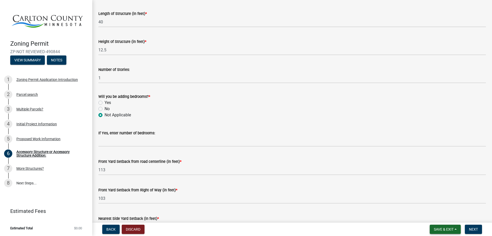
type input "Old Hickory shed, nominal dimensions 16x40 ft. Actual dimensions are 15'-2" x 4…"
click at [441, 228] on span "Save & Exit" at bounding box center [444, 229] width 20 height 4
click at [432, 206] on button "Save" at bounding box center [440, 203] width 41 height 12
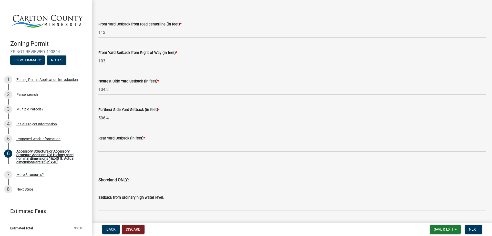
scroll to position [377, 0]
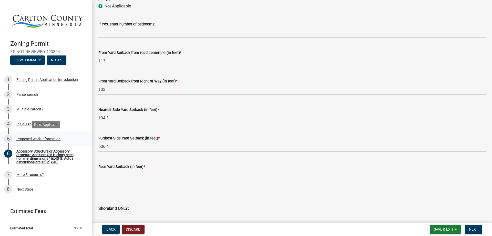
click at [36, 140] on div "Proposed Work Information" at bounding box center [38, 139] width 44 height 4
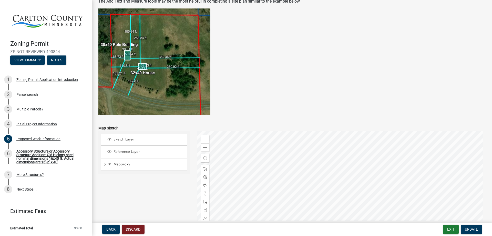
scroll to position [983, 0]
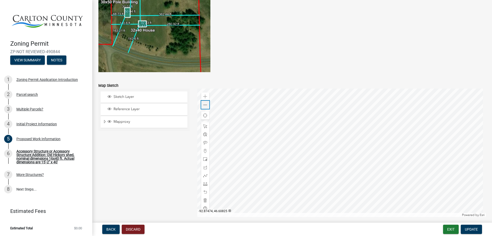
click at [204, 105] on span at bounding box center [205, 105] width 4 height 4
click at [204, 96] on span at bounding box center [205, 96] width 4 height 4
click at [33, 154] on div "Accessory Structure or Accessory Structure Addition: Old Hickory shed, nominal …" at bounding box center [50, 156] width 68 height 14
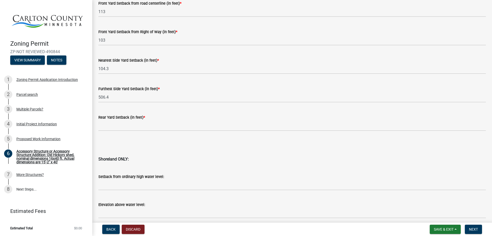
scroll to position [427, 0]
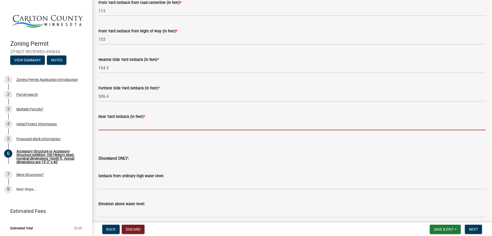
click at [109, 127] on input "text" at bounding box center [292, 124] width 388 height 11
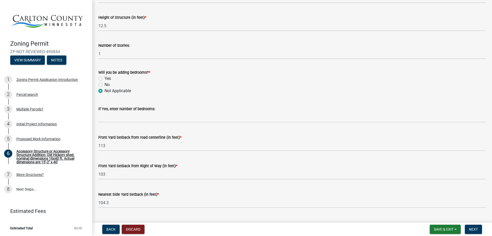
scroll to position [292, 0]
type input "1156"
click at [442, 229] on span "Save & Exit" at bounding box center [444, 229] width 20 height 4
click at [437, 202] on button "Save" at bounding box center [440, 203] width 41 height 12
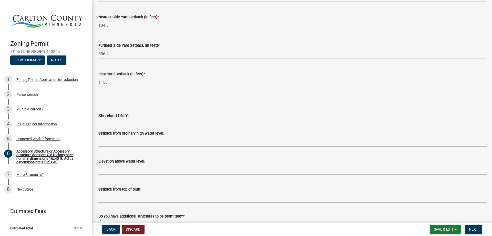
scroll to position [506, 0]
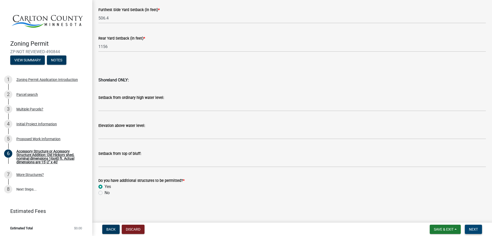
click at [470, 230] on span "Next" at bounding box center [473, 229] width 9 height 4
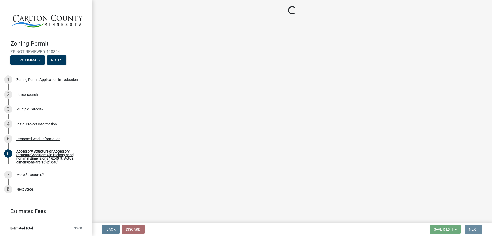
scroll to position [0, 0]
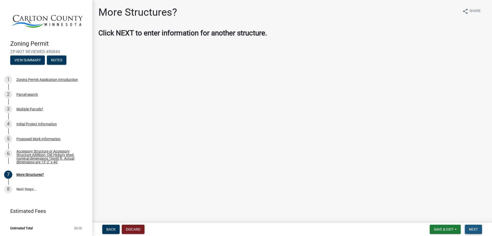
click at [476, 228] on span "Next" at bounding box center [473, 229] width 9 height 4
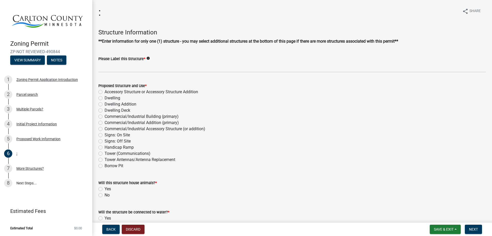
click at [105, 92] on label "Accessory Structure or Accessory Structure Addition" at bounding box center [152, 92] width 94 height 6
click at [105, 92] on input "Accessory Structure or Accessory Structure Addition" at bounding box center [106, 90] width 3 height 3
radio input "true"
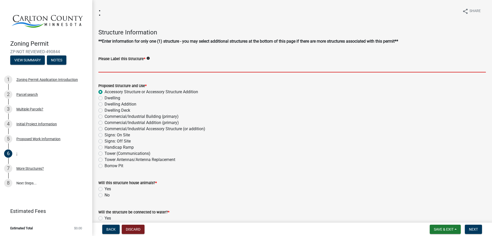
click at [105, 67] on input "Please Label this Structure *" at bounding box center [292, 67] width 388 height 11
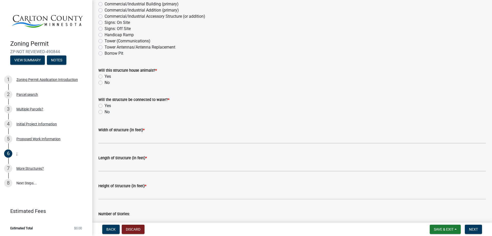
scroll to position [128, 0]
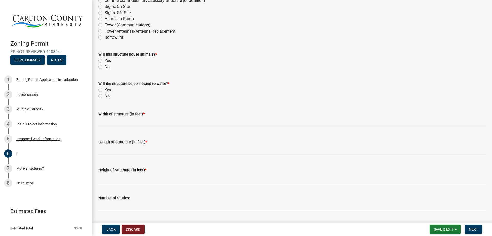
type input "Solar Panel Support Structure"
click at [105, 96] on label "No" at bounding box center [107, 96] width 5 height 6
click at [105, 96] on input "No" at bounding box center [106, 94] width 3 height 3
radio input "true"
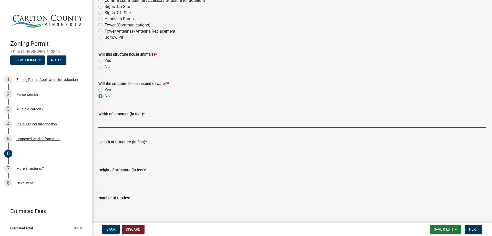
click at [109, 123] on input "Width of structure (in feet) *" at bounding box center [292, 122] width 388 height 11
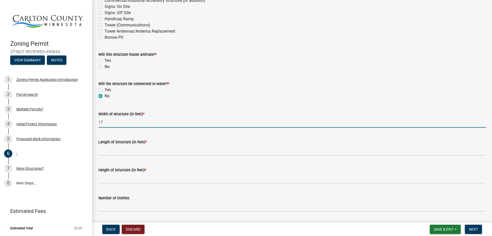
type input "17"
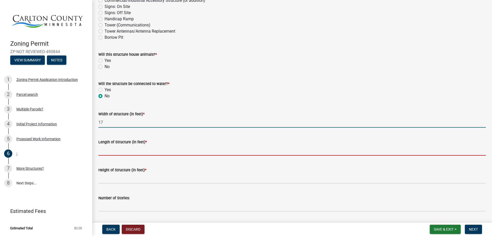
click at [105, 149] on input "Length of Structure (in feet) *" at bounding box center [292, 150] width 388 height 11
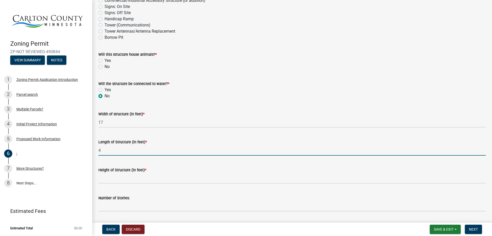
type input "4"
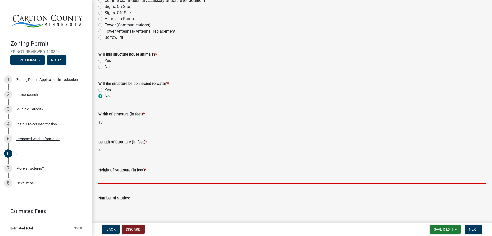
click at [105, 180] on input "Height of Structure (in feet) *" at bounding box center [292, 178] width 388 height 11
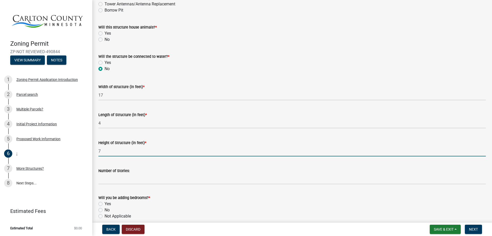
scroll to position [171, 0]
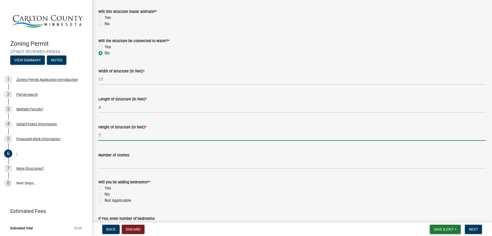
type input "7"
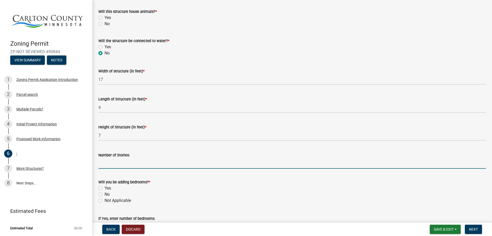
click at [101, 164] on input "Number of Stories:" at bounding box center [292, 163] width 388 height 11
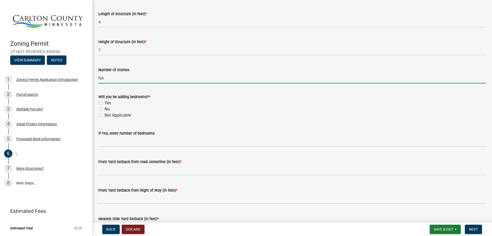
scroll to position [256, 0]
type input "NA"
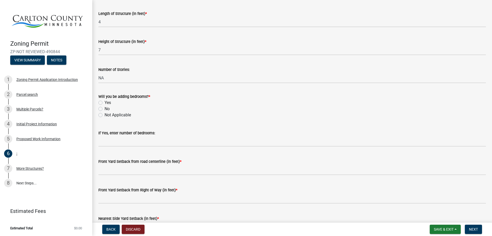
click at [105, 115] on label "Not Applicable" at bounding box center [118, 115] width 26 height 6
click at [105, 115] on input "Not Applicable" at bounding box center [106, 113] width 3 height 3
radio input "true"
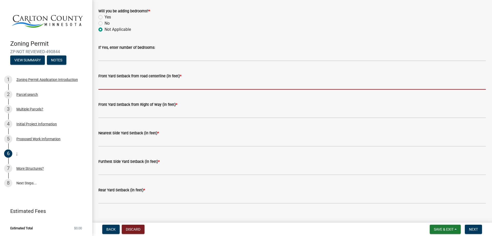
click at [115, 85] on input "text" at bounding box center [292, 84] width 388 height 11
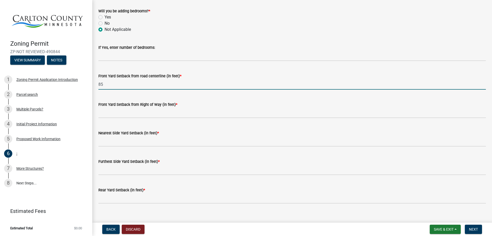
type input "85"
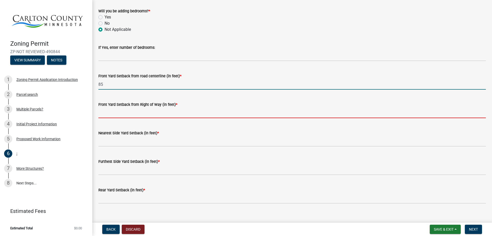
click at [105, 114] on input "text" at bounding box center [292, 112] width 388 height 11
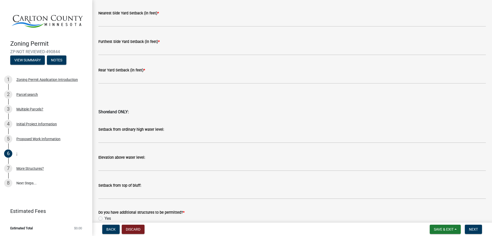
scroll to position [493, 0]
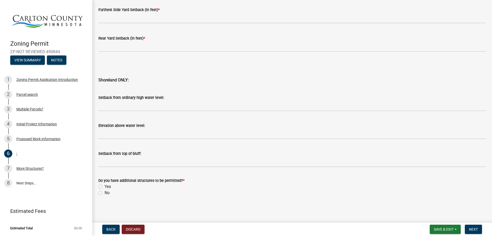
type input "75"
click at [105, 193] on label "No" at bounding box center [107, 192] width 5 height 6
click at [105, 193] on input "No" at bounding box center [106, 190] width 3 height 3
radio input "true"
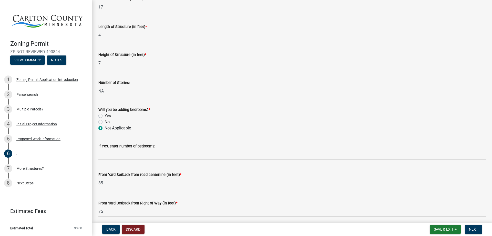
scroll to position [237, 0]
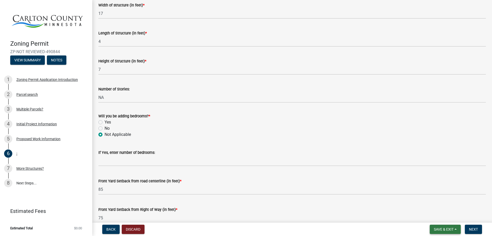
click at [437, 228] on span "Save & Exit" at bounding box center [444, 229] width 20 height 4
click at [431, 205] on button "Save" at bounding box center [440, 203] width 41 height 12
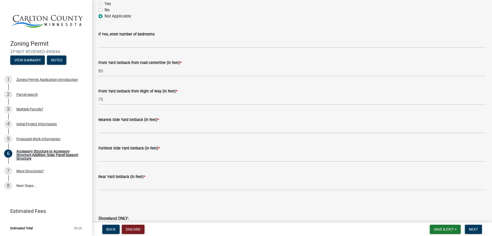
scroll to position [377, 0]
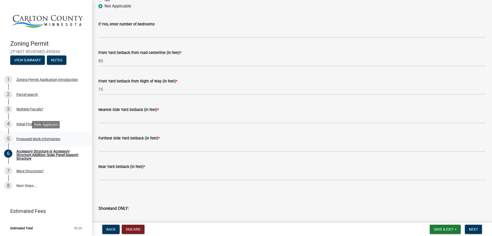
click at [31, 138] on div "Proposed Work Information" at bounding box center [38, 139] width 44 height 4
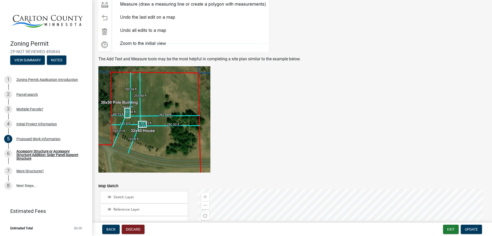
scroll to position [1004, 0]
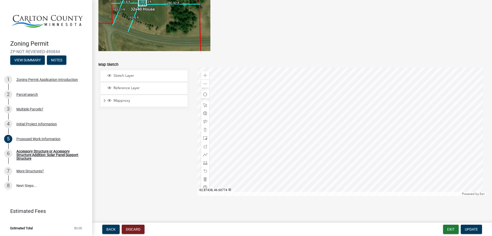
click at [250, 139] on div at bounding box center [341, 131] width 289 height 128
drag, startPoint x: 204, startPoint y: 163, endPoint x: 206, endPoint y: 161, distance: 3.2
click at [206, 161] on div at bounding box center [205, 162] width 8 height 8
click at [348, 138] on div at bounding box center [341, 131] width 289 height 128
click at [350, 139] on div at bounding box center [341, 131] width 289 height 128
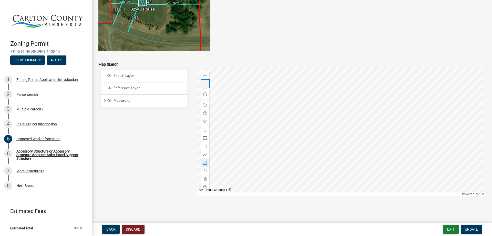
click at [205, 83] on span at bounding box center [205, 84] width 4 height 4
click at [272, 134] on div at bounding box center [341, 131] width 289 height 128
click at [272, 133] on div at bounding box center [341, 131] width 289 height 128
click at [204, 76] on span at bounding box center [205, 75] width 4 height 4
click at [350, 142] on div at bounding box center [341, 131] width 289 height 128
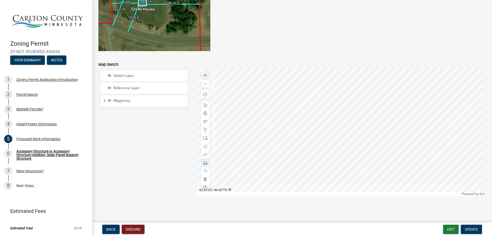
click at [394, 143] on div at bounding box center [341, 131] width 289 height 128
click at [29, 170] on div "More Structures?" at bounding box center [29, 171] width 27 height 4
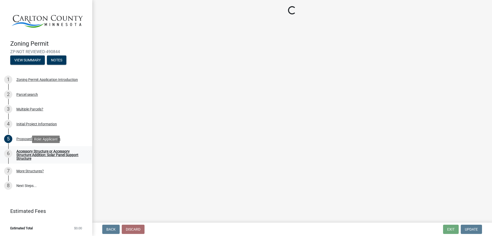
scroll to position [0, 0]
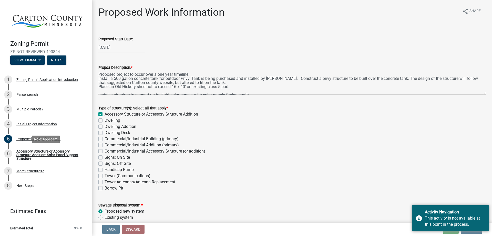
click at [31, 154] on div "Accessory Structure or Accessory Structure Addition: Solar Panel Support Struct…" at bounding box center [50, 154] width 68 height 11
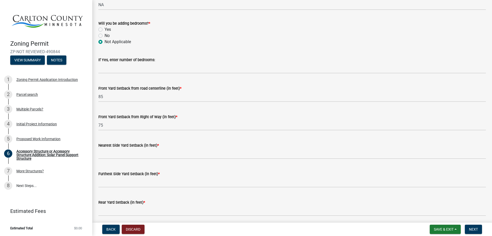
scroll to position [385, 0]
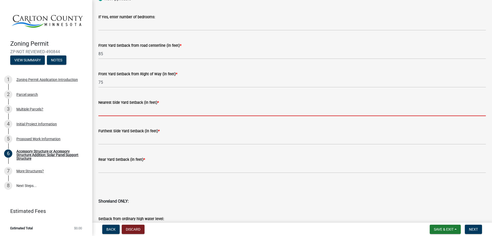
click at [118, 110] on input "text" at bounding box center [292, 110] width 388 height 11
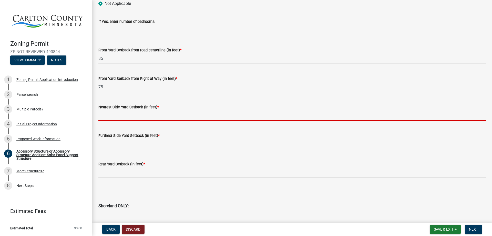
scroll to position [335, 0]
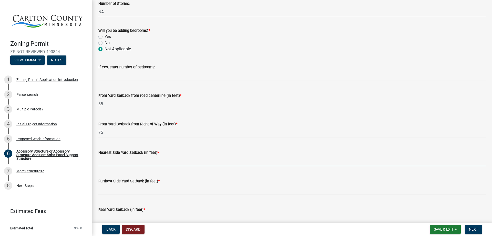
click at [101, 160] on input "text" at bounding box center [292, 160] width 388 height 11
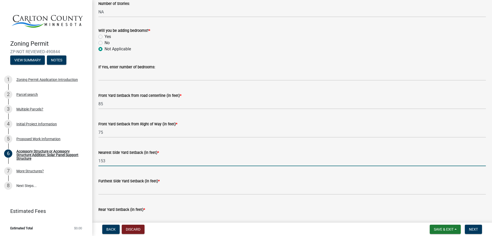
type input "153"
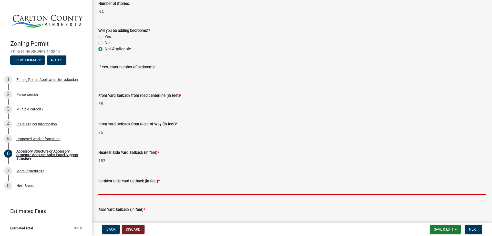
click at [104, 188] on input "text" at bounding box center [292, 189] width 388 height 11
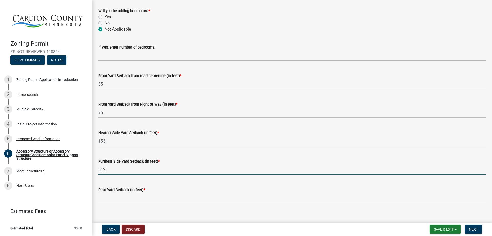
scroll to position [377, 0]
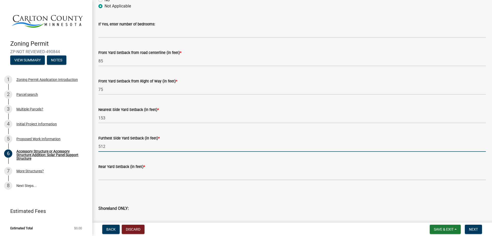
type input "512"
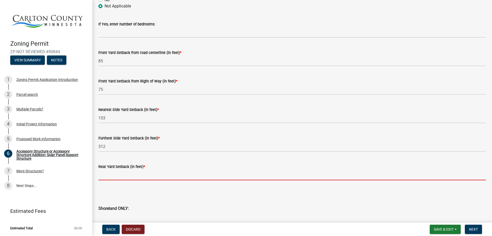
click at [107, 175] on input "text" at bounding box center [292, 174] width 388 height 11
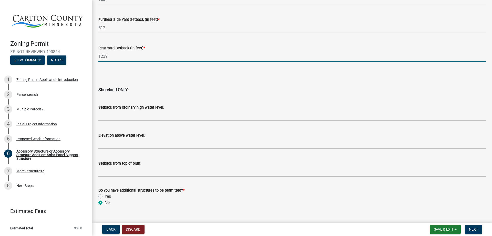
scroll to position [506, 0]
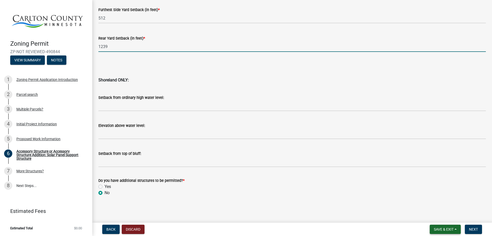
type input "1239"
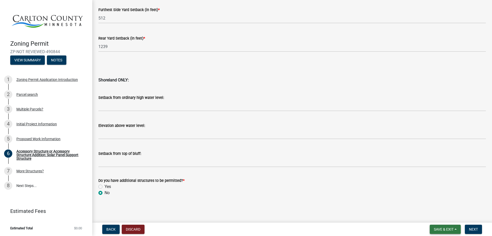
click at [445, 228] on span "Save & Exit" at bounding box center [444, 229] width 20 height 4
click at [436, 203] on button "Save" at bounding box center [440, 203] width 41 height 12
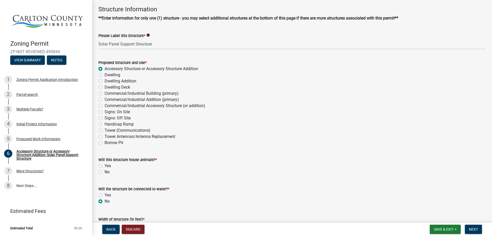
scroll to position [0, 0]
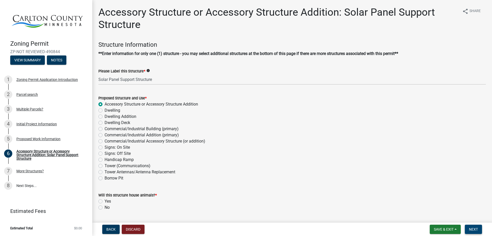
click at [473, 228] on span "Next" at bounding box center [473, 229] width 9 height 4
click at [472, 228] on span "Next" at bounding box center [473, 229] width 9 height 4
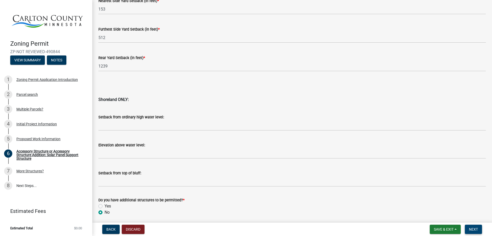
scroll to position [516, 0]
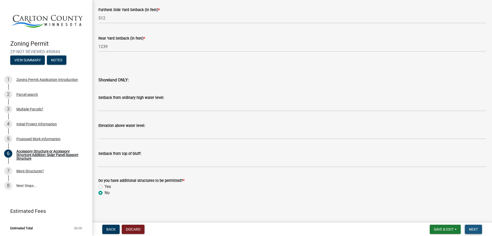
click at [472, 227] on span "Next" at bounding box center [473, 229] width 9 height 4
click at [473, 227] on span "Next" at bounding box center [473, 229] width 9 height 4
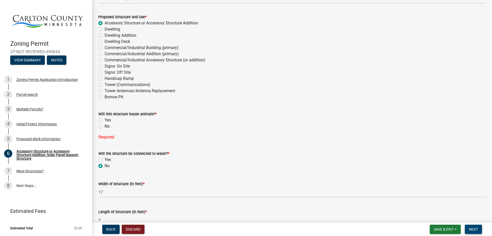
scroll to position [85, 0]
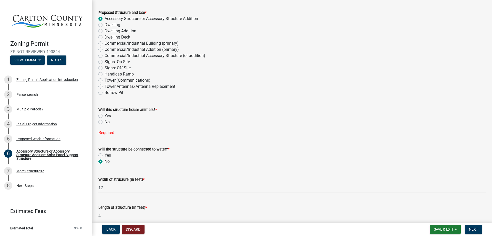
click at [105, 121] on label "No" at bounding box center [107, 122] width 5 height 6
click at [105, 121] on input "No" at bounding box center [106, 120] width 3 height 3
radio input "true"
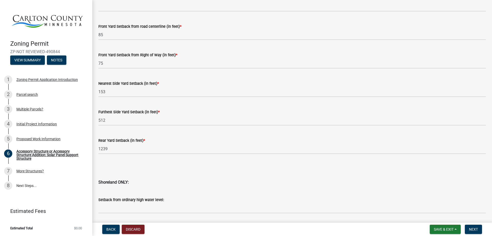
scroll to position [427, 0]
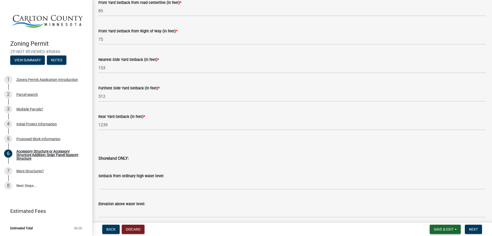
click at [445, 229] on span "Save & Exit" at bounding box center [444, 229] width 20 height 4
click at [434, 205] on button "Save" at bounding box center [440, 203] width 41 height 12
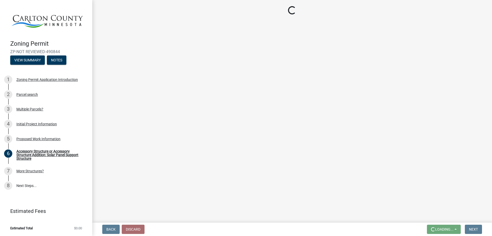
scroll to position [0, 0]
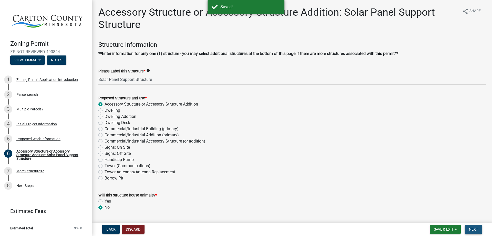
click at [473, 228] on span "Next" at bounding box center [473, 229] width 9 height 4
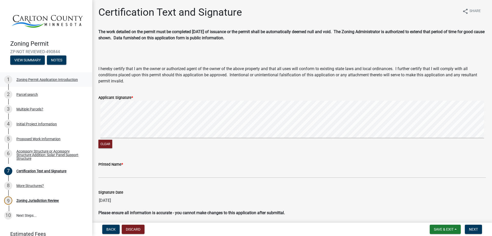
click at [33, 78] on div "Zoning Permit Application Introduction" at bounding box center [47, 80] width 62 height 4
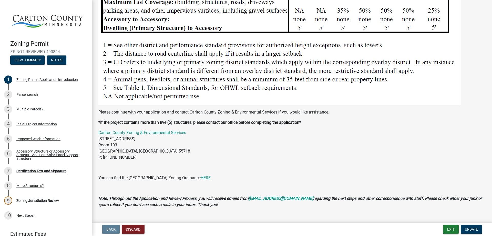
scroll to position [642, 0]
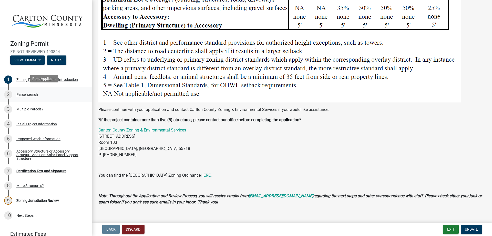
click at [31, 93] on div "Parcel search" at bounding box center [27, 95] width 22 height 4
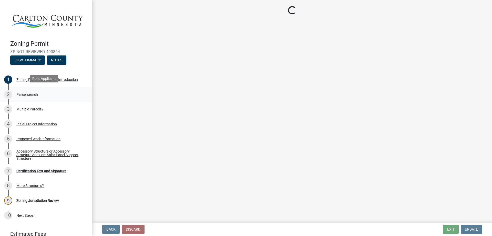
scroll to position [0, 0]
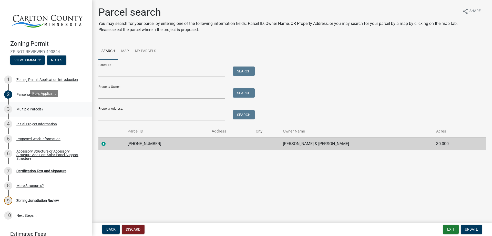
click at [26, 107] on div "Multiple Parcels?" at bounding box center [29, 109] width 27 height 4
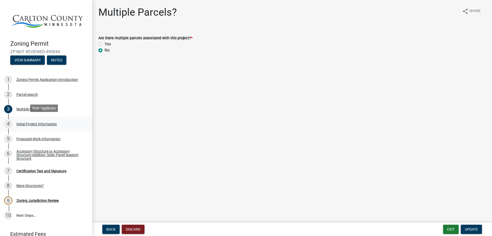
click at [28, 122] on div "Initial Project Information" at bounding box center [36, 124] width 41 height 4
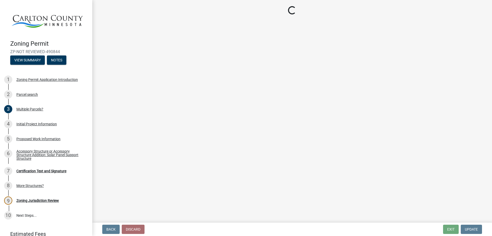
select select "987bd984-5dc8-4afc-b698-6bfa0e862c67"
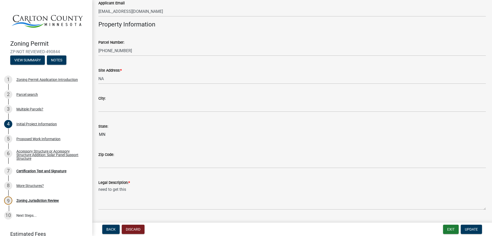
scroll to position [470, 0]
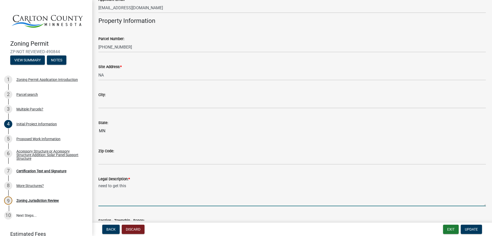
drag, startPoint x: 128, startPoint y: 184, endPoint x: 97, endPoint y: 184, distance: 30.8
click at [97, 184] on div "Legal Description: * need to get this" at bounding box center [292, 186] width 395 height 37
paste textarea "SE1/4 OF SE1/4 EX SW1/4 THEREOF"
type textarea "SE1/4 OF SE1/4 EX SW1/4 THEREOF"
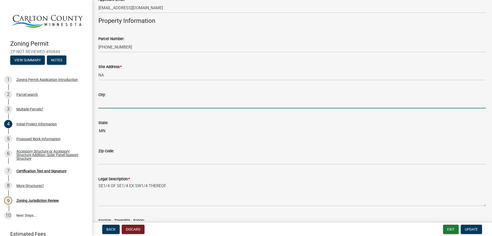
click at [108, 102] on input "City:" at bounding box center [292, 103] width 388 height 11
type input "Township of Eagle"
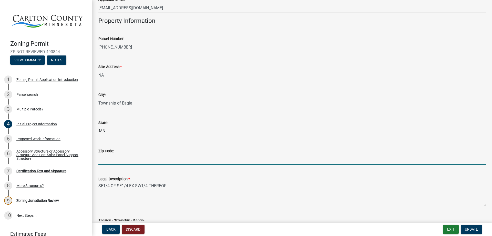
click at [113, 159] on input "Zip Code:" at bounding box center [292, 159] width 388 height 11
click at [115, 160] on input "Zip Code:" at bounding box center [292, 159] width 388 height 11
type input "55726"
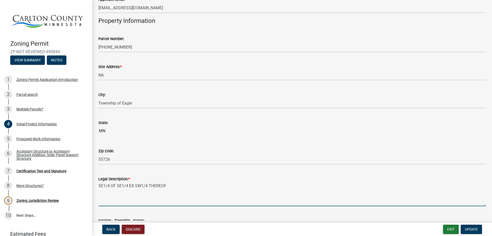
click at [186, 201] on textarea "SE1/4 OF SE1/4 EX SW1/4 THEREOF" at bounding box center [292, 194] width 388 height 24
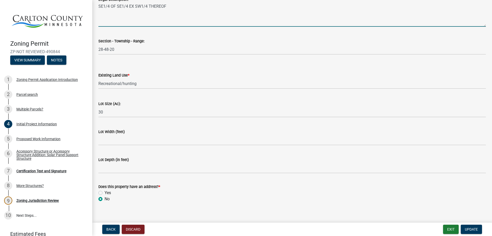
scroll to position [655, 0]
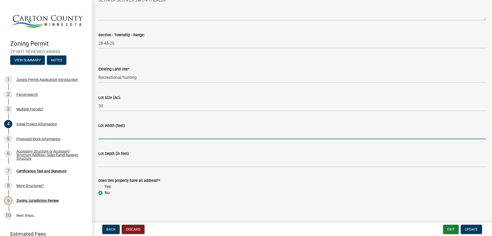
click at [111, 136] on input "Lot Width (feet)" at bounding box center [292, 133] width 388 height 11
click at [99, 133] on input "668ft at [GEOGRAPHIC_DATA]," at bounding box center [292, 133] width 388 height 11
click at [146, 132] on input "~668ft at [GEOGRAPHIC_DATA]," at bounding box center [292, 133] width 388 height 11
click at [137, 134] on input "~668ft at [GEOGRAPHIC_DATA], 1337" at bounding box center [292, 133] width 388 height 11
click at [152, 132] on input "~668ft at [GEOGRAPHIC_DATA], ~1337" at bounding box center [292, 133] width 388 height 11
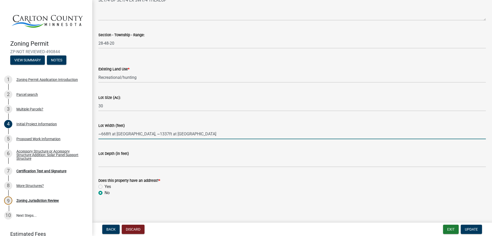
type input "~668ft at [GEOGRAPHIC_DATA], ~1337ft at [GEOGRAPHIC_DATA]"
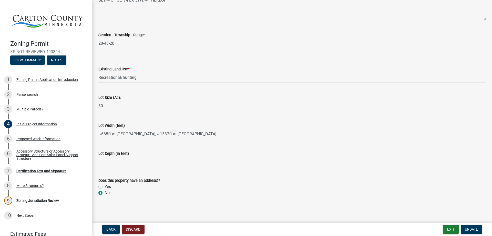
click at [107, 161] on input "Lot Depth (in feet)" at bounding box center [292, 161] width 388 height 11
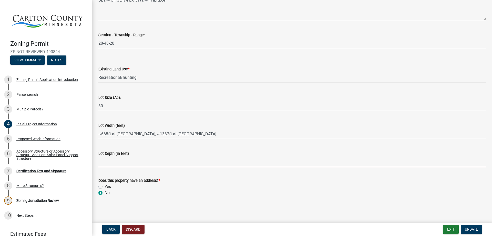
click at [106, 161] on input "Lot Depth (in feet)" at bounding box center [292, 161] width 388 height 11
type input "~1328"
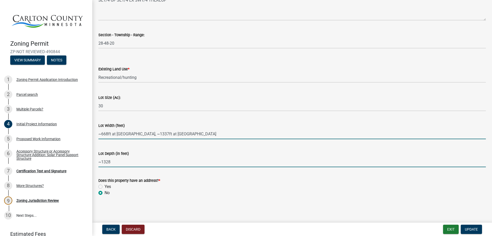
click at [150, 134] on input "~668ft at [GEOGRAPHIC_DATA], ~1337ft at [GEOGRAPHIC_DATA]" at bounding box center [292, 133] width 388 height 11
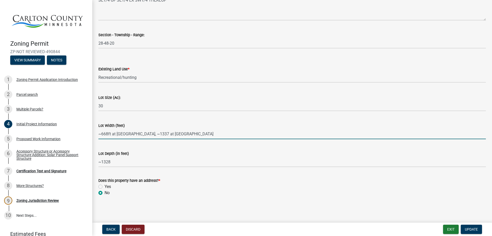
drag, startPoint x: 110, startPoint y: 134, endPoint x: 113, endPoint y: 139, distance: 5.3
click at [110, 134] on input "~668ft at [GEOGRAPHIC_DATA], ~1337 at [GEOGRAPHIC_DATA]" at bounding box center [292, 133] width 388 height 11
type input "~668 at [GEOGRAPHIC_DATA], ~1337 at [GEOGRAPHIC_DATA]"
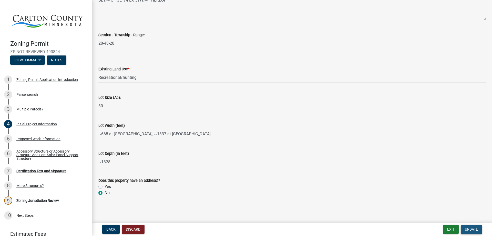
click at [466, 229] on span "Update" at bounding box center [471, 229] width 13 height 4
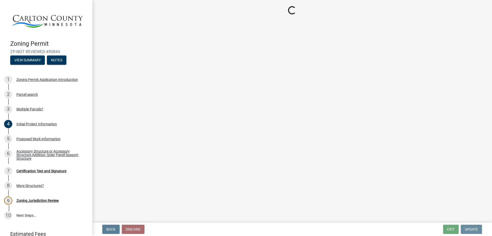
scroll to position [0, 0]
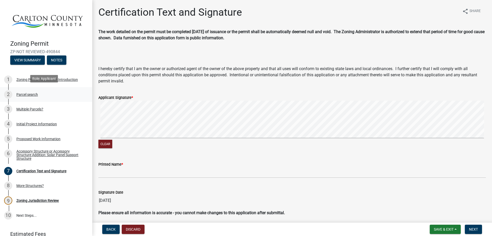
click at [22, 95] on div "2 Parcel search" at bounding box center [44, 94] width 80 height 8
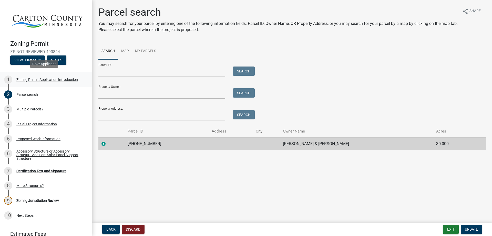
click at [42, 78] on div "Zoning Permit Application Introduction" at bounding box center [47, 80] width 62 height 4
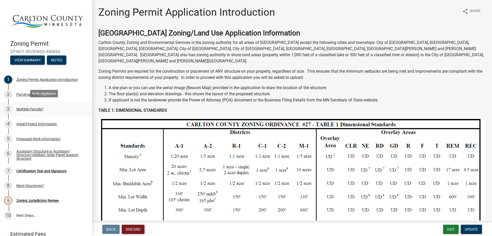
click at [27, 109] on div "Multiple Parcels?" at bounding box center [29, 109] width 27 height 4
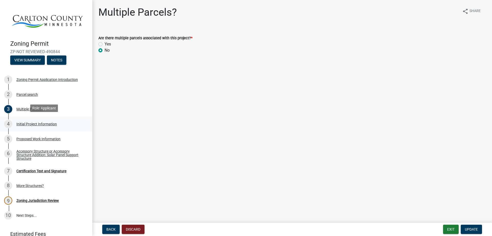
click at [25, 123] on div "Initial Project Information" at bounding box center [36, 124] width 41 height 4
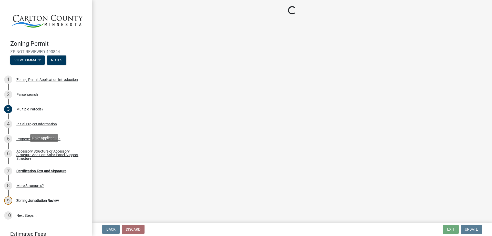
select select "987bd984-5dc8-4afc-b698-6bfa0e862c67"
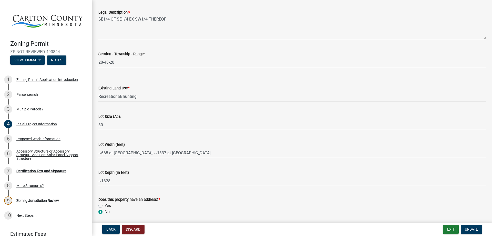
scroll to position [655, 0]
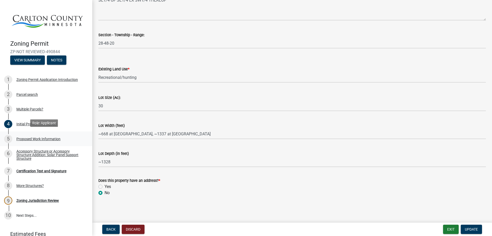
click at [29, 137] on div "Proposed Work Information" at bounding box center [38, 139] width 44 height 4
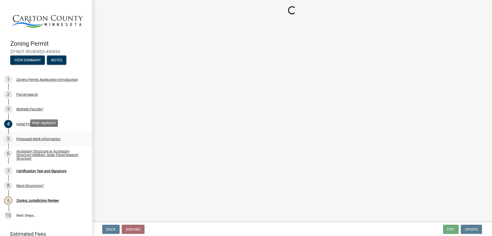
scroll to position [0, 0]
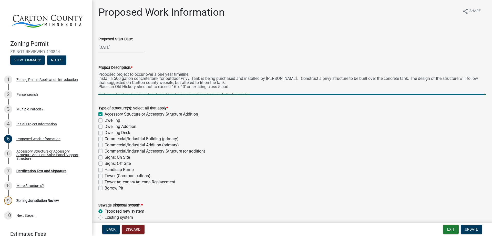
click at [108, 78] on textarea "Proposed project to occur over a one year timeline. Install a 500 gallon concre…" at bounding box center [292, 82] width 388 height 24
drag, startPoint x: 401, startPoint y: 77, endPoint x: 221, endPoint y: 82, distance: 179.8
click at [221, 82] on textarea "Proposed project to occur over a one year timeline. Install a 500 gallon concre…" at bounding box center [292, 82] width 388 height 24
drag, startPoint x: 147, startPoint y: 82, endPoint x: 161, endPoint y: 82, distance: 14.1
click at [161, 82] on textarea "Proposed project to occur over a one year timeline. Install a 500 gallon concre…" at bounding box center [292, 82] width 388 height 24
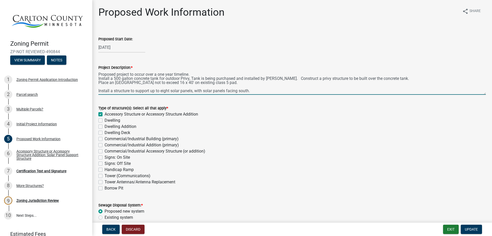
click at [152, 84] on textarea "Proposed project to occur over a one year timeline. Install a 500 gallon concre…" at bounding box center [292, 82] width 388 height 24
drag, startPoint x: 147, startPoint y: 83, endPoint x: 167, endPoint y: 83, distance: 20.5
click at [170, 81] on textarea "Proposed project to occur over a one year timeline. Install a 500 gallon concre…" at bounding box center [292, 82] width 388 height 24
click at [252, 90] on textarea "Proposed project to occur over a one year timeline. Install a 500 gallon concre…" at bounding box center [292, 82] width 388 height 24
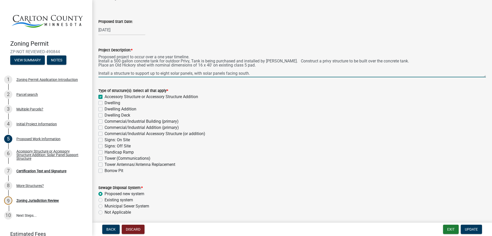
scroll to position [16, 0]
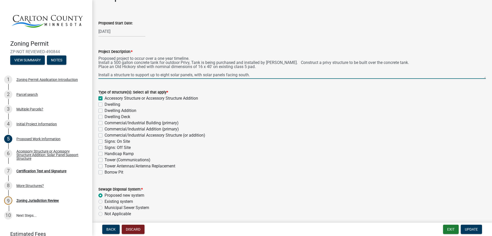
click at [290, 63] on textarea "Proposed project to occur over a one year timeline. Install a 500 gallon concre…" at bounding box center [292, 67] width 388 height 24
drag, startPoint x: 291, startPoint y: 62, endPoint x: 292, endPoint y: 66, distance: 4.8
click at [291, 63] on textarea "Proposed project to occur over a one year timeline. Install a 500 gallon concre…" at bounding box center [292, 67] width 388 height 24
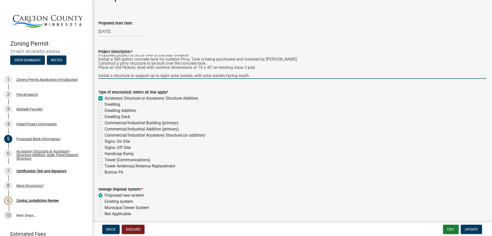
scroll to position [4, 0]
click at [251, 70] on textarea "Proposed project to occur over a one year timeline. Install a 500 gallon concre…" at bounding box center [292, 67] width 388 height 24
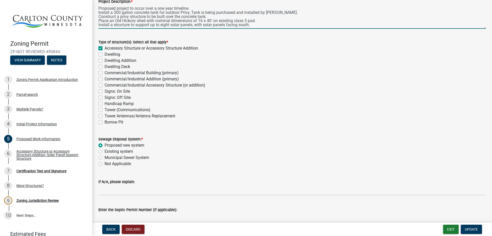
scroll to position [43, 0]
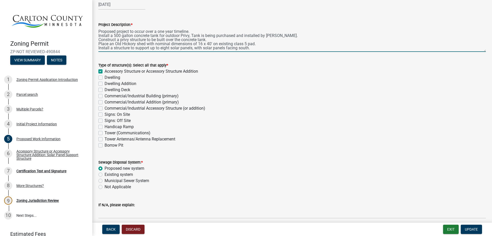
click at [287, 36] on textarea "Proposed project to occur over a one year timeline. Install a 500 gallon concre…" at bounding box center [292, 40] width 388 height 24
click at [332, 35] on textarea "Proposed project to occur over a one year timeline. Install a 500 gallon concre…" at bounding box center [292, 40] width 388 height 24
click at [379, 36] on textarea "Proposed project to occur over a one year timeline. Install a 500 gallon concre…" at bounding box center [292, 40] width 388 height 24
drag, startPoint x: 213, startPoint y: 41, endPoint x: 215, endPoint y: 41, distance: 2.7
click at [212, 40] on textarea "Proposed project to occur over a one year timeline. Install a 500 gallon concre…" at bounding box center [292, 40] width 388 height 24
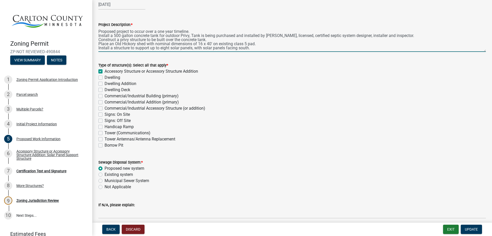
click at [265, 44] on textarea "Proposed project to occur over a one year timeline. Install a 500 gallon concre…" at bounding box center [292, 40] width 388 height 24
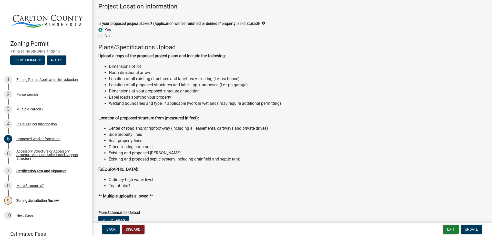
scroll to position [556, 0]
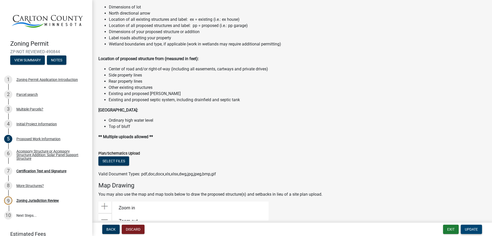
type textarea "Proposed project to occur over a one year timeline. Install a 500 gallon concre…"
click at [470, 227] on span "Update" at bounding box center [471, 229] width 13 height 4
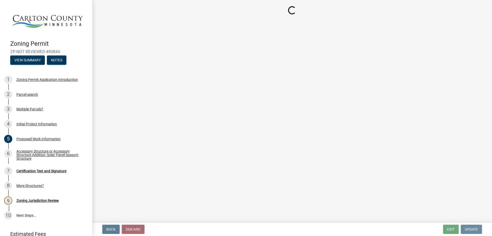
scroll to position [0, 0]
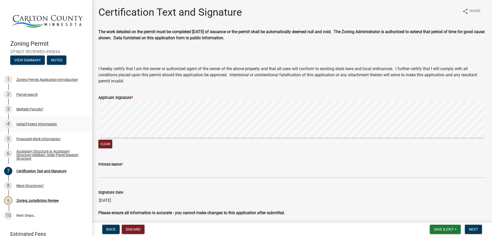
click at [26, 122] on div "Initial Project Information" at bounding box center [36, 124] width 41 height 4
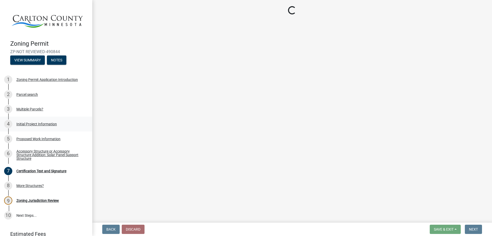
select select "987bd984-5dc8-4afc-b698-6bfa0e862c67"
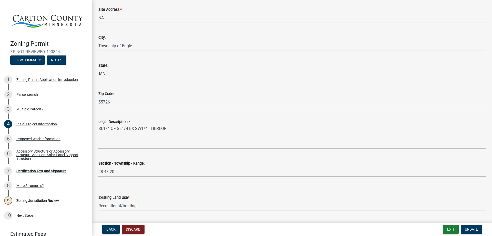
scroll to position [655, 0]
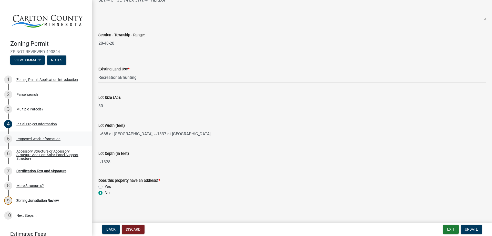
click at [29, 137] on div "Proposed Work Information" at bounding box center [38, 139] width 44 height 4
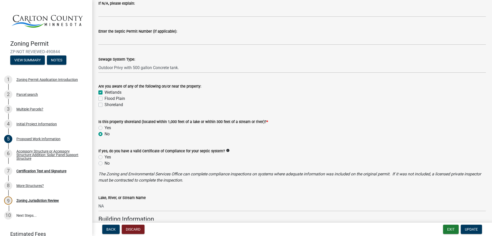
scroll to position [256, 0]
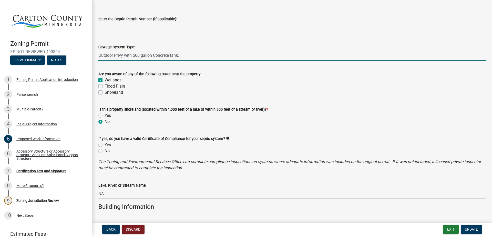
click at [179, 55] on input "Outdoor Privy with 500 gallon Concrete tank." at bounding box center [292, 55] width 388 height 11
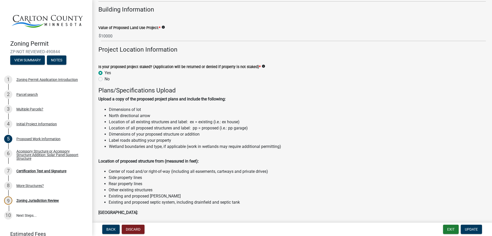
scroll to position [470, 0]
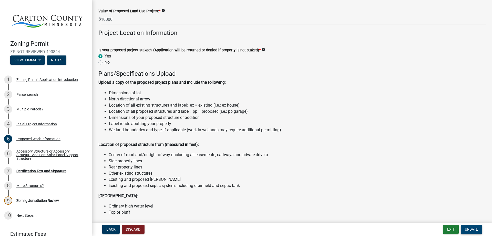
type input "Outdoor Privy with 500 gallon Concrete tank. Privy enclosure built on the tank."
drag, startPoint x: 474, startPoint y: 228, endPoint x: 458, endPoint y: 221, distance: 17.6
click at [474, 228] on span "Update" at bounding box center [471, 229] width 13 height 4
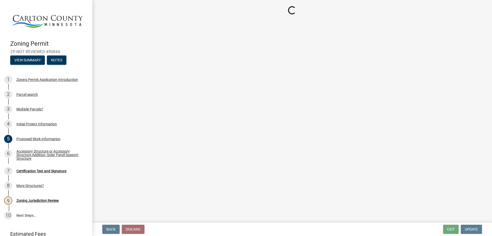
scroll to position [0, 0]
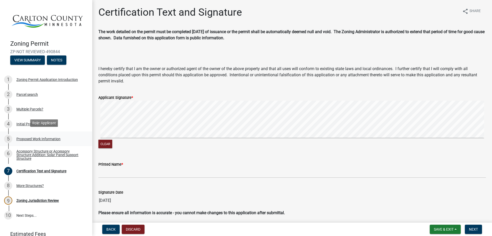
click at [25, 137] on div "Proposed Work Information" at bounding box center [38, 139] width 44 height 4
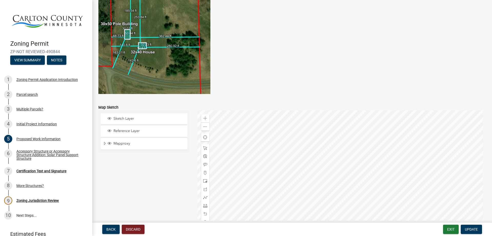
scroll to position [1004, 0]
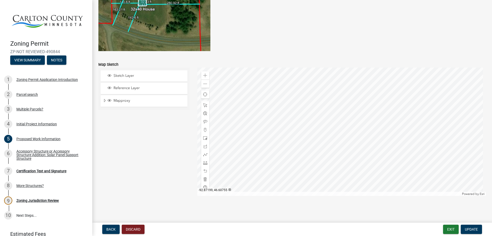
click at [399, 158] on div at bounding box center [341, 131] width 289 height 128
click at [203, 77] on span at bounding box center [205, 75] width 4 height 4
click at [376, 143] on div at bounding box center [341, 131] width 289 height 128
drag, startPoint x: 203, startPoint y: 154, endPoint x: 205, endPoint y: 162, distance: 8.4
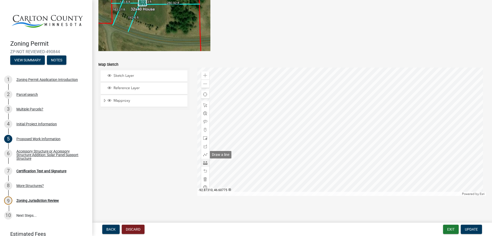
click at [203, 153] on span at bounding box center [205, 154] width 4 height 4
click at [204, 162] on span at bounding box center [205, 162] width 4 height 4
click at [421, 114] on div at bounding box center [341, 131] width 289 height 128
click at [291, 113] on div at bounding box center [341, 131] width 289 height 128
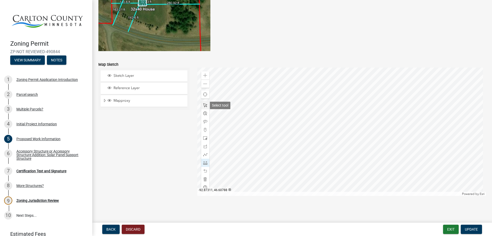
click at [206, 105] on span at bounding box center [205, 105] width 4 height 4
click at [382, 110] on div at bounding box center [341, 131] width 289 height 128
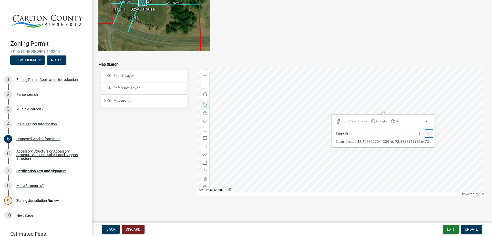
click at [427, 133] on span "Close" at bounding box center [429, 133] width 4 height 4
click at [355, 110] on div at bounding box center [341, 131] width 289 height 128
click at [401, 134] on span "Close" at bounding box center [401, 133] width 4 height 4
click at [355, 109] on div at bounding box center [341, 131] width 289 height 128
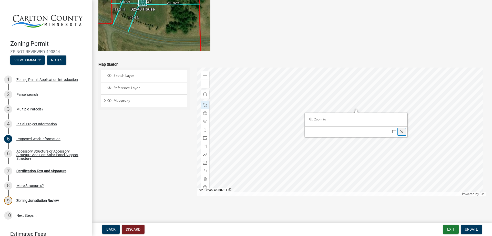
click at [400, 131] on span "Close" at bounding box center [402, 131] width 4 height 4
click at [201, 85] on div "Zoom out" at bounding box center [205, 83] width 8 height 8
click at [322, 119] on div at bounding box center [341, 131] width 289 height 128
click at [204, 74] on span at bounding box center [205, 75] width 4 height 4
click at [296, 148] on div at bounding box center [341, 131] width 289 height 128
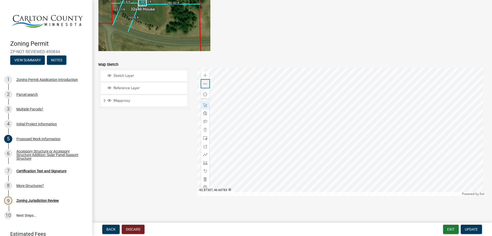
click at [206, 86] on div "Zoom out" at bounding box center [205, 83] width 8 height 8
click at [317, 98] on div at bounding box center [341, 131] width 289 height 128
click at [203, 153] on span at bounding box center [205, 154] width 4 height 4
click at [204, 164] on span at bounding box center [205, 162] width 4 height 4
click at [203, 75] on span at bounding box center [205, 75] width 4 height 4
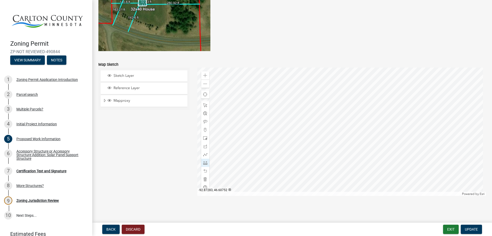
click at [258, 164] on div at bounding box center [341, 131] width 289 height 128
click at [206, 85] on span at bounding box center [205, 84] width 4 height 4
click at [204, 77] on span at bounding box center [205, 75] width 4 height 4
click at [291, 151] on div at bounding box center [341, 131] width 289 height 128
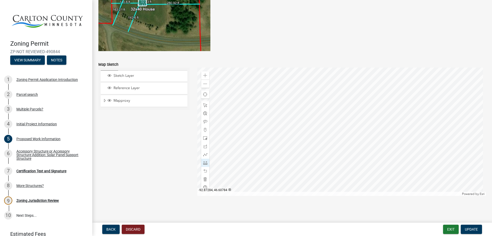
click at [256, 103] on div at bounding box center [341, 131] width 289 height 128
click at [206, 106] on span at bounding box center [205, 105] width 4 height 4
click at [306, 135] on div at bounding box center [341, 131] width 289 height 128
click at [357, 153] on div at bounding box center [341, 131] width 289 height 128
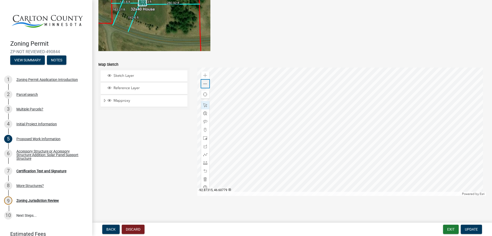
click at [205, 84] on span at bounding box center [205, 84] width 4 height 4
click at [356, 136] on div at bounding box center [341, 131] width 289 height 128
click at [207, 75] on div "Zoom in" at bounding box center [205, 75] width 8 height 8
click at [399, 124] on div at bounding box center [341, 131] width 289 height 128
click at [380, 105] on div at bounding box center [341, 131] width 289 height 128
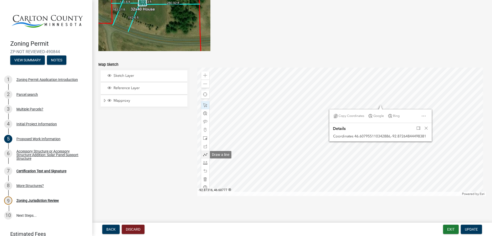
click at [203, 155] on span at bounding box center [205, 154] width 4 height 4
click at [204, 163] on span at bounding box center [205, 162] width 4 height 4
click at [280, 104] on div at bounding box center [341, 131] width 289 height 128
click at [444, 100] on div at bounding box center [341, 131] width 289 height 128
click at [284, 102] on div at bounding box center [341, 131] width 289 height 128
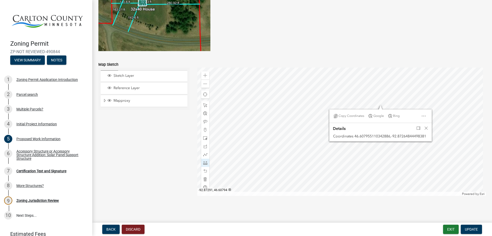
click at [286, 111] on div at bounding box center [341, 131] width 289 height 128
click at [287, 113] on div at bounding box center [341, 131] width 289 height 128
click at [205, 104] on span at bounding box center [205, 105] width 4 height 4
click at [205, 154] on span at bounding box center [205, 154] width 4 height 4
click at [204, 162] on span at bounding box center [205, 162] width 4 height 4
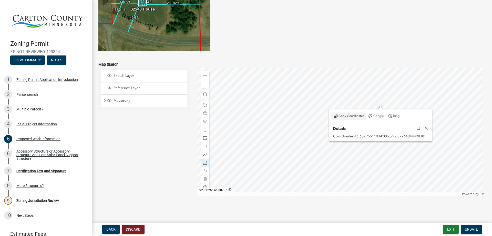
click at [283, 104] on div at bounding box center [341, 131] width 289 height 128
click at [442, 104] on div at bounding box center [341, 131] width 289 height 128
click at [427, 127] on span "Close" at bounding box center [426, 128] width 4 height 4
click at [204, 84] on span at bounding box center [205, 84] width 4 height 4
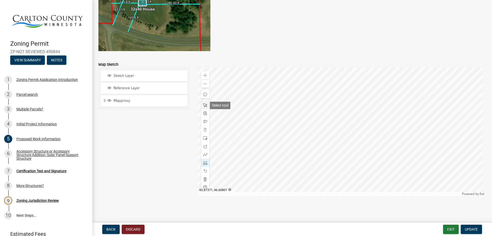
click at [203, 106] on span at bounding box center [205, 105] width 4 height 4
click at [203, 77] on span at bounding box center [205, 75] width 4 height 4
click at [363, 155] on div at bounding box center [341, 131] width 289 height 128
click at [375, 136] on div at bounding box center [341, 131] width 289 height 128
click at [362, 136] on div at bounding box center [341, 131] width 289 height 128
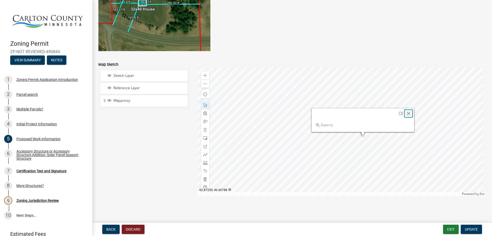
click at [410, 111] on div "Close" at bounding box center [409, 113] width 8 height 7
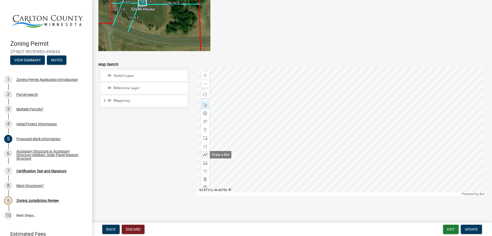
click at [204, 155] on span at bounding box center [205, 154] width 4 height 4
click at [203, 162] on span at bounding box center [205, 162] width 4 height 4
click at [299, 135] on div at bounding box center [341, 131] width 289 height 128
click at [429, 136] on div at bounding box center [341, 131] width 289 height 128
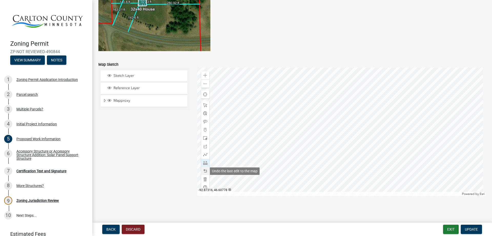
click at [207, 170] on div at bounding box center [205, 171] width 8 height 8
click at [203, 105] on span at bounding box center [205, 105] width 4 height 4
click at [370, 136] on div at bounding box center [341, 131] width 289 height 128
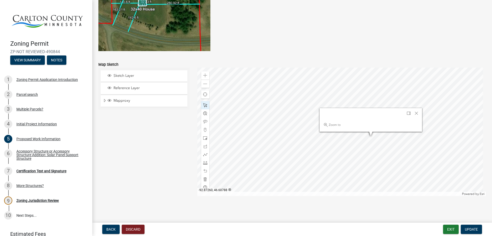
click at [362, 135] on div at bounding box center [341, 131] width 289 height 128
click at [407, 114] on span "Close" at bounding box center [409, 113] width 4 height 4
click at [203, 153] on span at bounding box center [205, 154] width 4 height 4
click at [204, 161] on span at bounding box center [205, 162] width 4 height 4
click at [428, 131] on div at bounding box center [341, 131] width 289 height 128
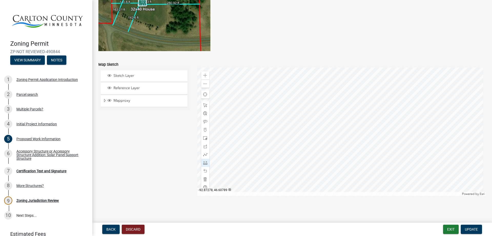
click at [309, 131] on div at bounding box center [341, 131] width 289 height 128
click at [203, 105] on span at bounding box center [205, 105] width 4 height 4
click at [294, 134] on div at bounding box center [341, 131] width 289 height 128
click at [206, 75] on span at bounding box center [205, 75] width 4 height 4
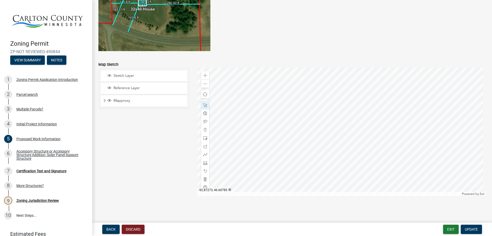
click at [361, 140] on div at bounding box center [341, 131] width 289 height 128
click at [299, 137] on div at bounding box center [341, 131] width 289 height 128
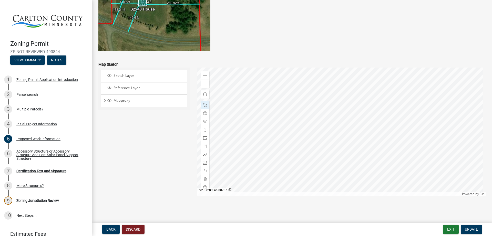
click at [266, 139] on div at bounding box center [341, 131] width 289 height 128
click at [307, 148] on div at bounding box center [341, 131] width 289 height 128
click at [311, 112] on span "Close" at bounding box center [313, 111] width 4 height 4
click at [346, 187] on div at bounding box center [341, 131] width 289 height 128
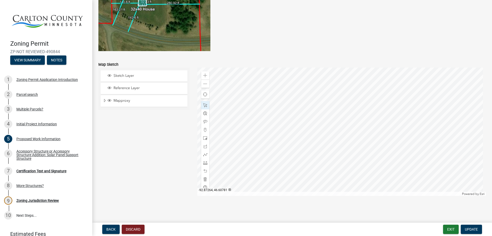
click at [337, 147] on div at bounding box center [341, 131] width 289 height 128
click at [206, 75] on div "Zoom in" at bounding box center [205, 75] width 8 height 8
click at [206, 75] on span at bounding box center [205, 75] width 4 height 4
click at [336, 145] on div at bounding box center [341, 131] width 289 height 128
click at [329, 131] on div at bounding box center [341, 131] width 289 height 128
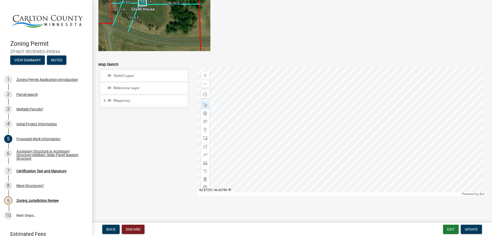
click at [374, 130] on div at bounding box center [341, 131] width 289 height 128
click at [379, 131] on div at bounding box center [341, 131] width 289 height 128
click at [425, 104] on span "Close" at bounding box center [425, 104] width 4 height 4
click at [373, 130] on div at bounding box center [341, 131] width 289 height 128
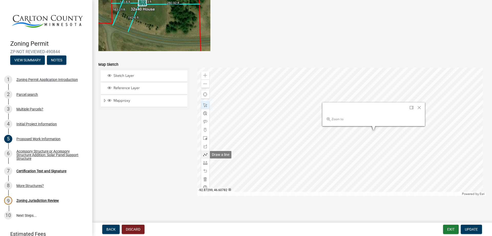
click at [203, 156] on span at bounding box center [205, 154] width 4 height 4
click at [204, 164] on span at bounding box center [205, 162] width 4 height 4
click at [417, 109] on span "Close" at bounding box center [419, 107] width 4 height 4
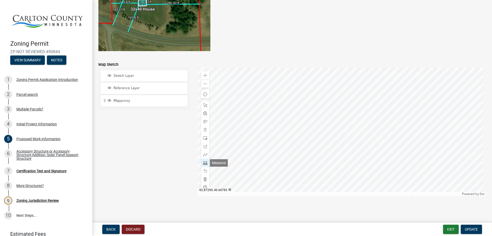
click at [207, 163] on div at bounding box center [205, 162] width 8 height 8
click at [203, 107] on span at bounding box center [205, 105] width 4 height 4
click at [204, 155] on span at bounding box center [205, 154] width 4 height 4
click at [203, 163] on span at bounding box center [205, 162] width 4 height 4
click at [290, 137] on div at bounding box center [341, 131] width 289 height 128
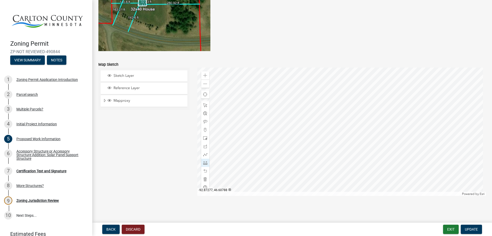
click at [290, 137] on div at bounding box center [341, 131] width 289 height 128
click at [461, 134] on div at bounding box center [341, 131] width 289 height 128
click at [204, 75] on span at bounding box center [205, 75] width 4 height 4
click at [204, 85] on span at bounding box center [205, 84] width 4 height 4
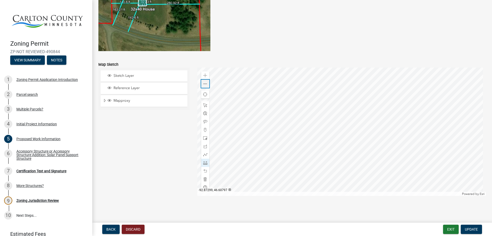
click at [205, 84] on span at bounding box center [205, 84] width 4 height 4
click at [201, 106] on div at bounding box center [205, 105] width 8 height 8
click at [334, 151] on div at bounding box center [341, 131] width 289 height 128
click at [326, 150] on div at bounding box center [341, 131] width 289 height 128
click at [290, 148] on div at bounding box center [341, 131] width 289 height 128
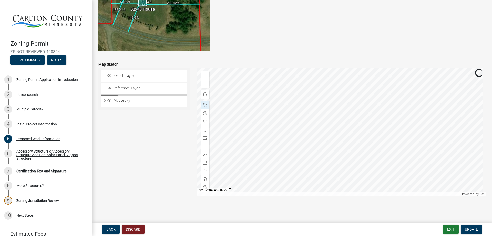
click at [289, 151] on div at bounding box center [341, 131] width 289 height 128
click at [289, 153] on div at bounding box center [341, 131] width 289 height 128
click at [292, 129] on div at bounding box center [341, 131] width 289 height 128
click at [291, 131] on div at bounding box center [341, 131] width 289 height 128
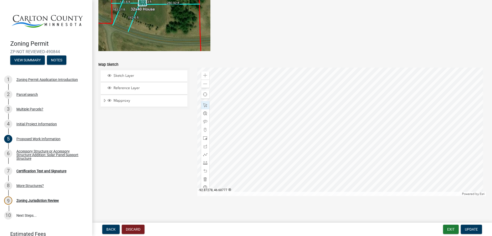
click at [306, 147] on div at bounding box center [341, 131] width 289 height 128
click at [301, 158] on div at bounding box center [341, 131] width 289 height 128
click at [281, 169] on div at bounding box center [341, 131] width 289 height 128
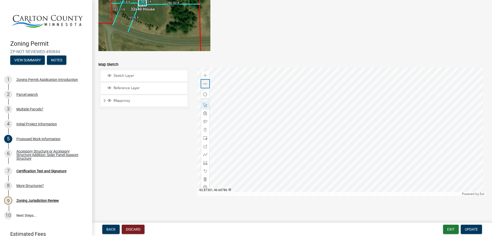
click at [205, 85] on span at bounding box center [205, 84] width 4 height 4
click at [310, 153] on div at bounding box center [341, 131] width 289 height 128
click at [356, 125] on span "Close" at bounding box center [357, 125] width 4 height 4
click at [308, 165] on div at bounding box center [341, 131] width 289 height 128
click at [355, 143] on span "Close" at bounding box center [355, 143] width 4 height 4
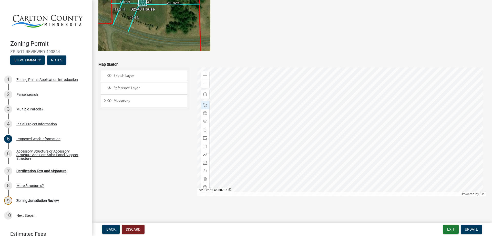
click at [319, 112] on div at bounding box center [341, 131] width 289 height 128
click at [364, 136] on span "Close" at bounding box center [366, 135] width 4 height 4
click at [306, 106] on div at bounding box center [341, 131] width 289 height 128
click at [351, 130] on span "Close" at bounding box center [352, 129] width 4 height 4
click at [305, 101] on div at bounding box center [341, 131] width 289 height 128
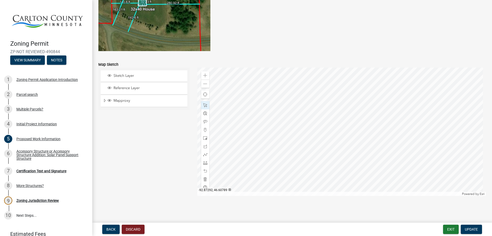
click at [293, 102] on div at bounding box center [341, 131] width 289 height 128
click at [339, 125] on span "Close" at bounding box center [340, 125] width 4 height 4
click at [308, 100] on div at bounding box center [341, 131] width 289 height 128
click at [353, 125] on span "Close" at bounding box center [354, 123] width 4 height 4
click at [206, 84] on span at bounding box center [205, 84] width 4 height 4
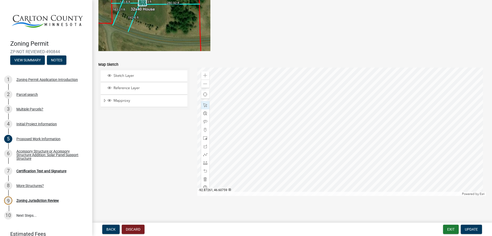
click at [350, 162] on div at bounding box center [341, 131] width 289 height 128
click at [467, 230] on span "Update" at bounding box center [471, 229] width 13 height 4
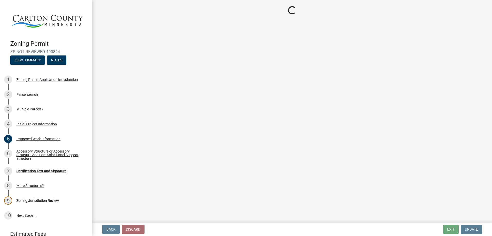
scroll to position [0, 0]
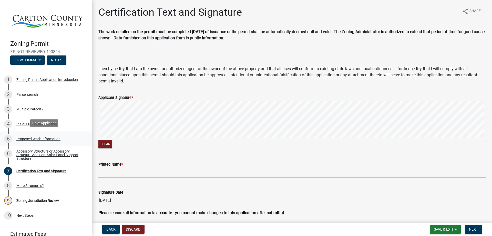
click at [40, 137] on div "Proposed Work Information" at bounding box center [38, 139] width 44 height 4
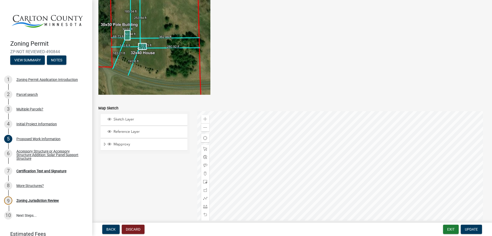
scroll to position [991, 0]
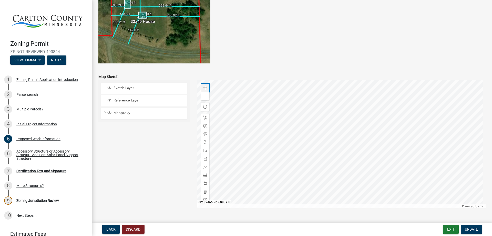
click at [205, 87] on span at bounding box center [205, 88] width 4 height 4
click at [370, 167] on div at bounding box center [341, 144] width 289 height 128
click at [383, 168] on div at bounding box center [341, 144] width 289 height 128
click at [204, 97] on span at bounding box center [205, 96] width 4 height 4
click at [246, 128] on div at bounding box center [341, 144] width 289 height 128
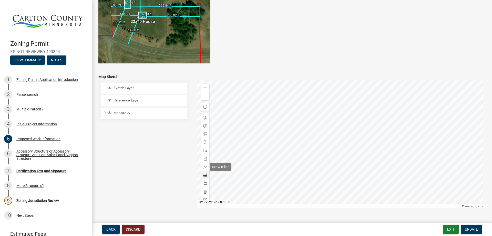
drag, startPoint x: 204, startPoint y: 166, endPoint x: 207, endPoint y: 172, distance: 6.3
click at [204, 166] on span at bounding box center [205, 167] width 4 height 4
click at [205, 174] on span at bounding box center [205, 175] width 4 height 4
click at [369, 154] on div at bounding box center [341, 144] width 289 height 128
click at [223, 153] on div at bounding box center [341, 144] width 289 height 128
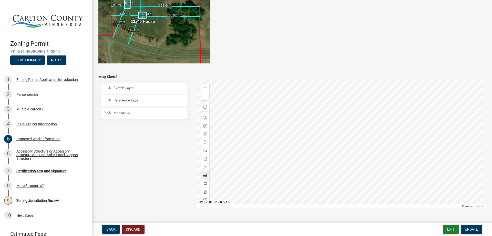
click at [223, 153] on div at bounding box center [341, 144] width 289 height 128
click at [372, 139] on div at bounding box center [341, 144] width 289 height 128
click at [224, 137] on div at bounding box center [341, 144] width 289 height 128
click at [242, 128] on div at bounding box center [341, 144] width 289 height 128
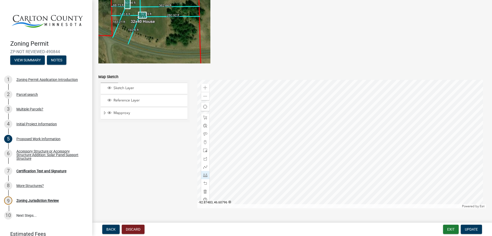
click at [242, 127] on div at bounding box center [341, 144] width 289 height 128
click at [204, 182] on span at bounding box center [205, 183] width 4 height 4
click at [203, 181] on div at bounding box center [205, 183] width 8 height 8
click at [206, 117] on div at bounding box center [205, 117] width 8 height 8
click at [204, 184] on span at bounding box center [205, 183] width 4 height 4
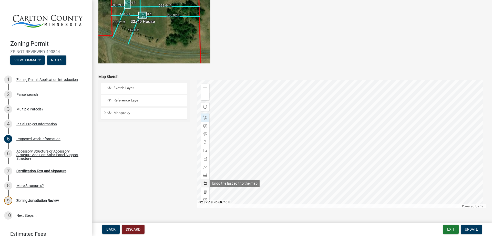
click at [203, 183] on span at bounding box center [205, 183] width 4 height 4
click at [204, 183] on span at bounding box center [205, 183] width 4 height 4
click at [204, 165] on span at bounding box center [205, 167] width 4 height 4
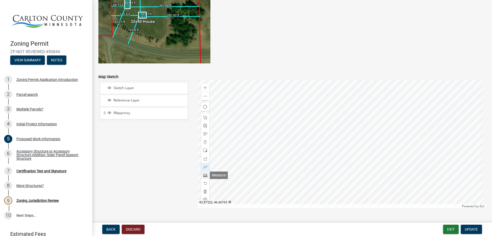
click at [205, 175] on span at bounding box center [205, 175] width 4 height 4
click at [372, 140] on div at bounding box center [341, 144] width 289 height 128
click at [225, 139] on div at bounding box center [341, 144] width 289 height 128
click at [204, 184] on span at bounding box center [205, 183] width 4 height 4
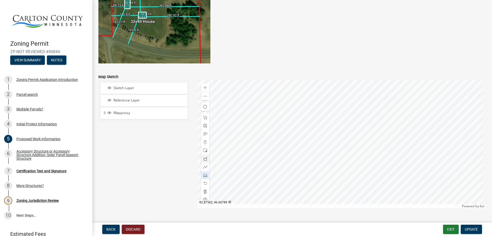
click at [223, 137] on div at bounding box center [341, 144] width 289 height 128
click at [204, 88] on span at bounding box center [205, 88] width 4 height 4
click at [406, 117] on div at bounding box center [341, 144] width 289 height 128
click at [205, 96] on span at bounding box center [205, 96] width 4 height 4
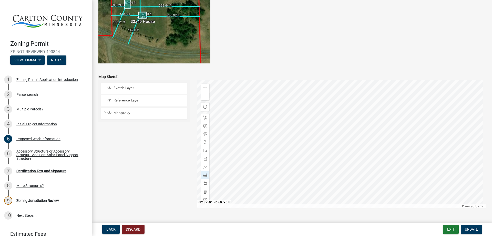
click at [224, 130] on div at bounding box center [341, 144] width 289 height 128
click at [407, 130] on div at bounding box center [341, 144] width 289 height 128
click at [407, 175] on div at bounding box center [341, 144] width 289 height 128
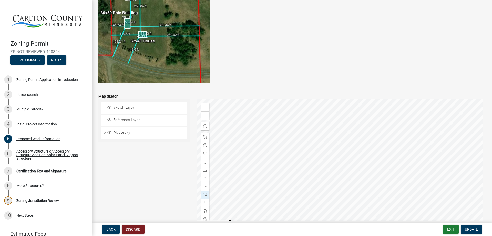
scroll to position [978, 0]
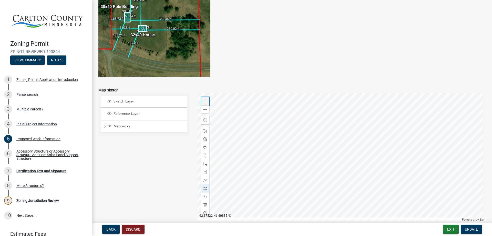
click at [204, 103] on span at bounding box center [205, 101] width 4 height 4
click at [205, 110] on span at bounding box center [205, 109] width 4 height 4
click at [204, 102] on span at bounding box center [205, 101] width 4 height 4
click at [379, 143] on div at bounding box center [341, 157] width 289 height 128
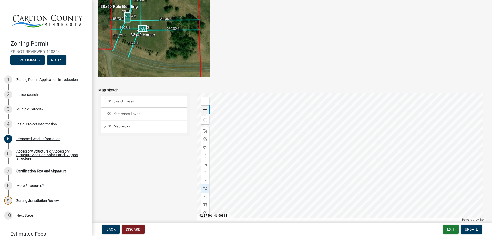
click at [204, 108] on span at bounding box center [205, 109] width 4 height 4
click at [350, 147] on div at bounding box center [341, 157] width 289 height 128
click at [356, 116] on div at bounding box center [341, 157] width 289 height 128
click at [352, 144] on div at bounding box center [341, 157] width 289 height 128
click at [352, 149] on div at bounding box center [341, 157] width 289 height 128
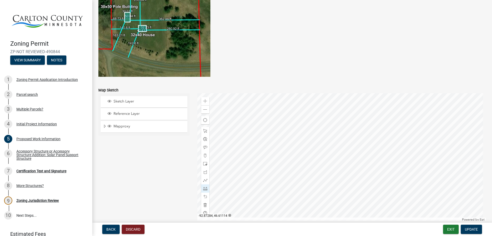
click at [351, 107] on div at bounding box center [341, 157] width 289 height 128
click at [204, 110] on span at bounding box center [205, 109] width 4 height 4
drag, startPoint x: 201, startPoint y: 130, endPoint x: 207, endPoint y: 130, distance: 5.9
click at [207, 130] on div at bounding box center [205, 131] width 8 height 8
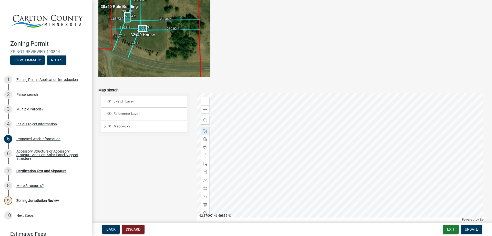
click at [378, 139] on div at bounding box center [341, 157] width 289 height 128
click at [206, 102] on span at bounding box center [205, 101] width 4 height 4
click at [381, 140] on div at bounding box center [341, 157] width 289 height 128
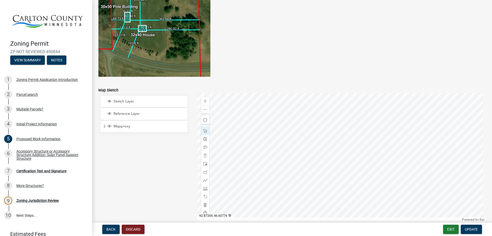
click at [436, 177] on div at bounding box center [341, 157] width 289 height 128
click at [368, 194] on div at bounding box center [341, 157] width 289 height 128
click at [204, 180] on span at bounding box center [205, 180] width 4 height 4
